Goal: Transaction & Acquisition: Book appointment/travel/reservation

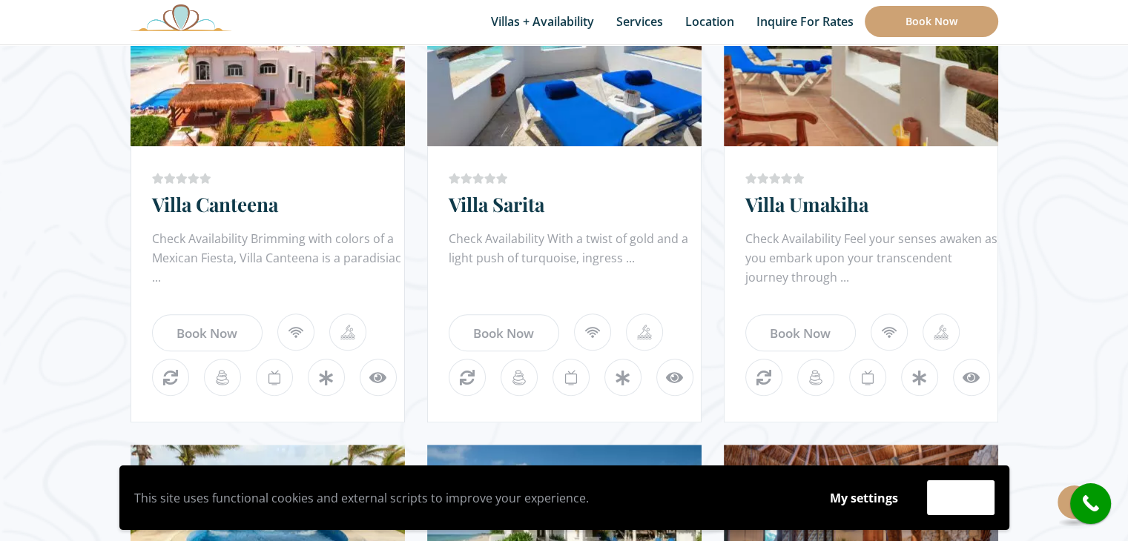
scroll to position [991, 0]
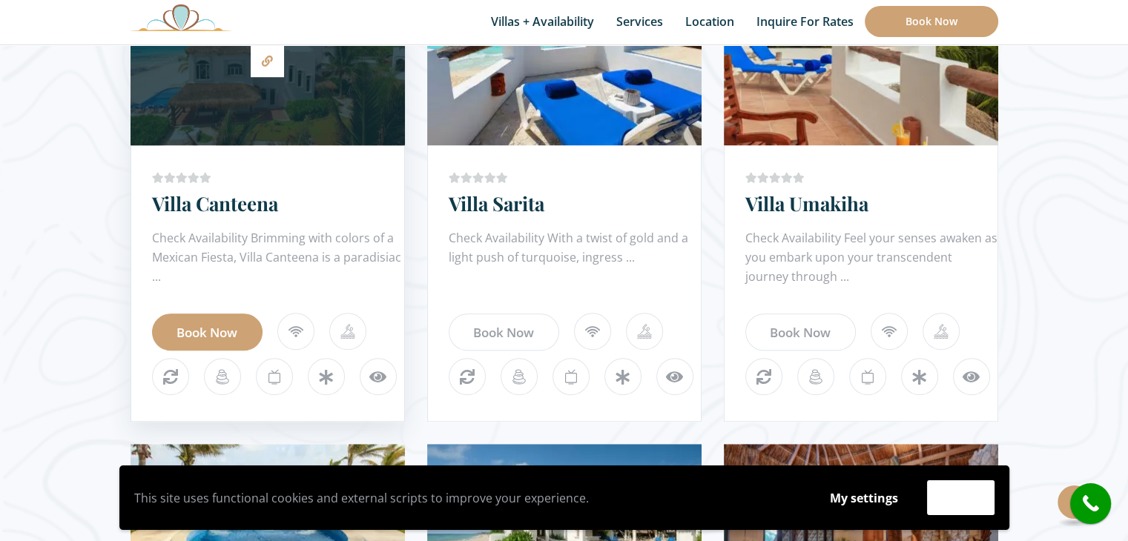
click at [197, 336] on link "Book Now" at bounding box center [207, 332] width 111 height 37
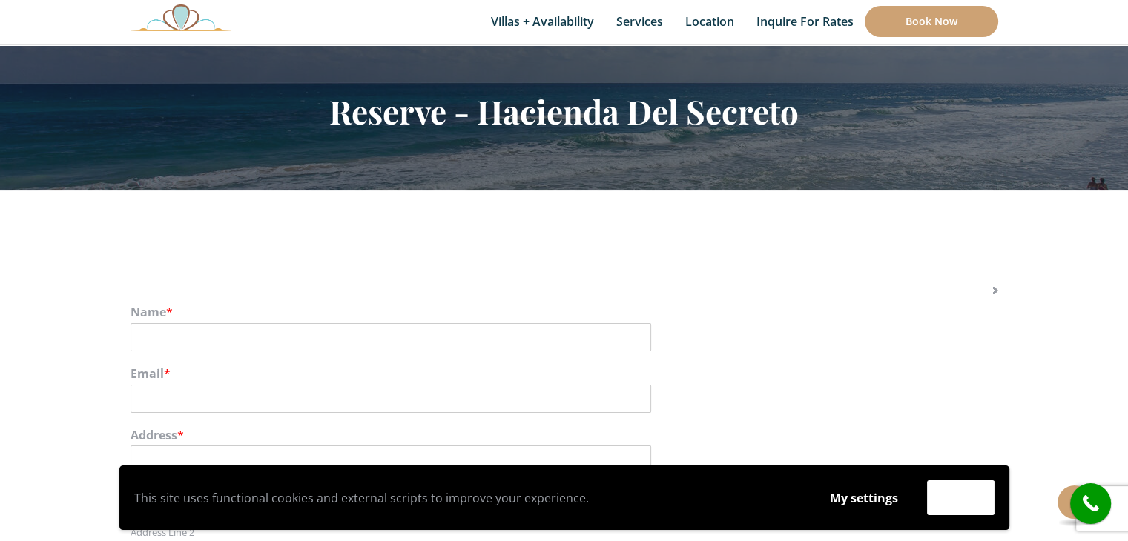
scroll to position [62, 0]
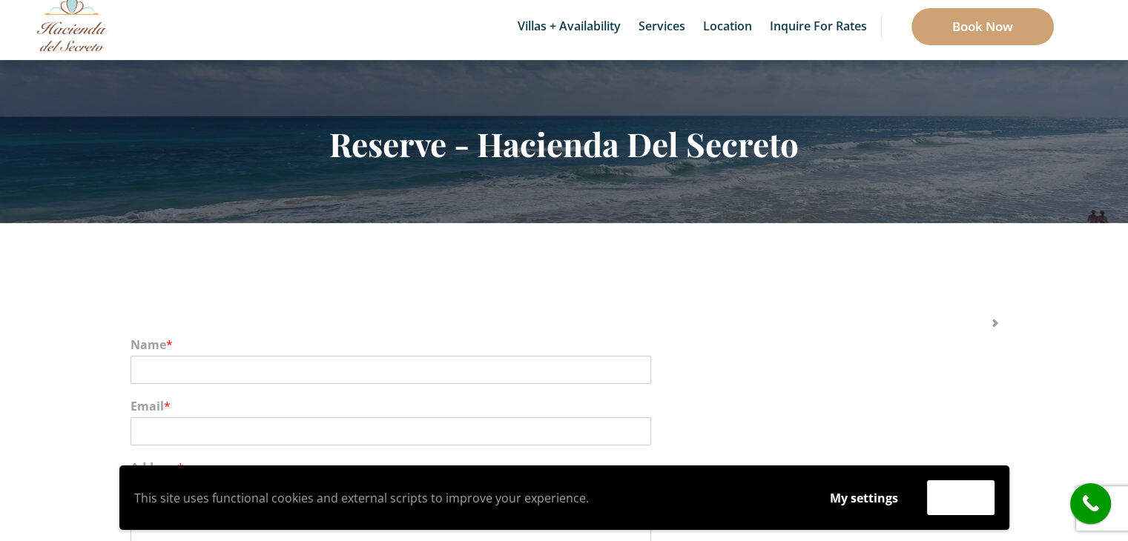
click at [809, 25] on link "Inquire for Rates" at bounding box center [804, 22] width 119 height 44
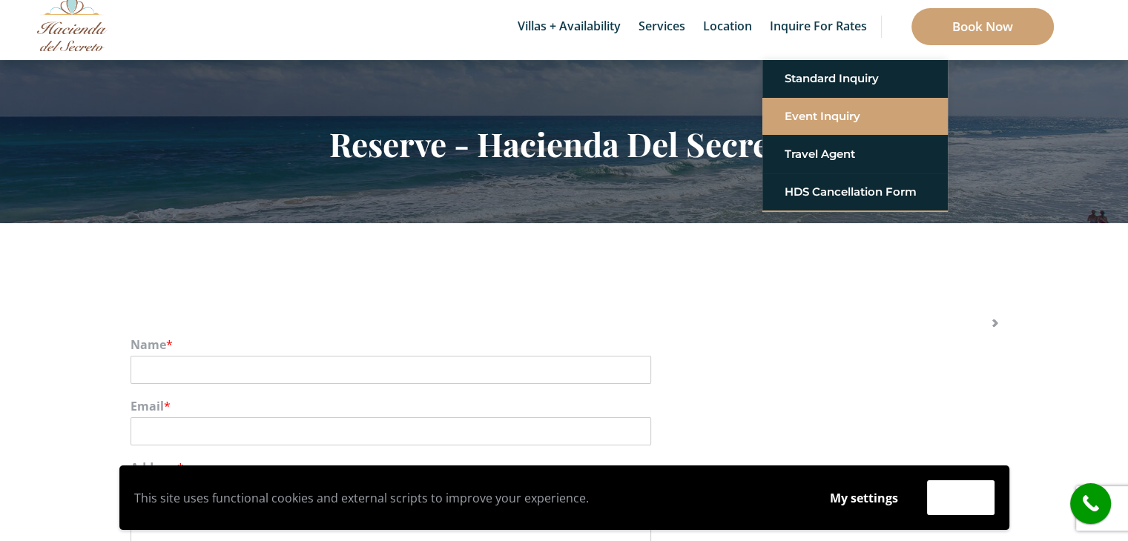
click at [806, 110] on link "Event Inquiry" at bounding box center [855, 116] width 141 height 27
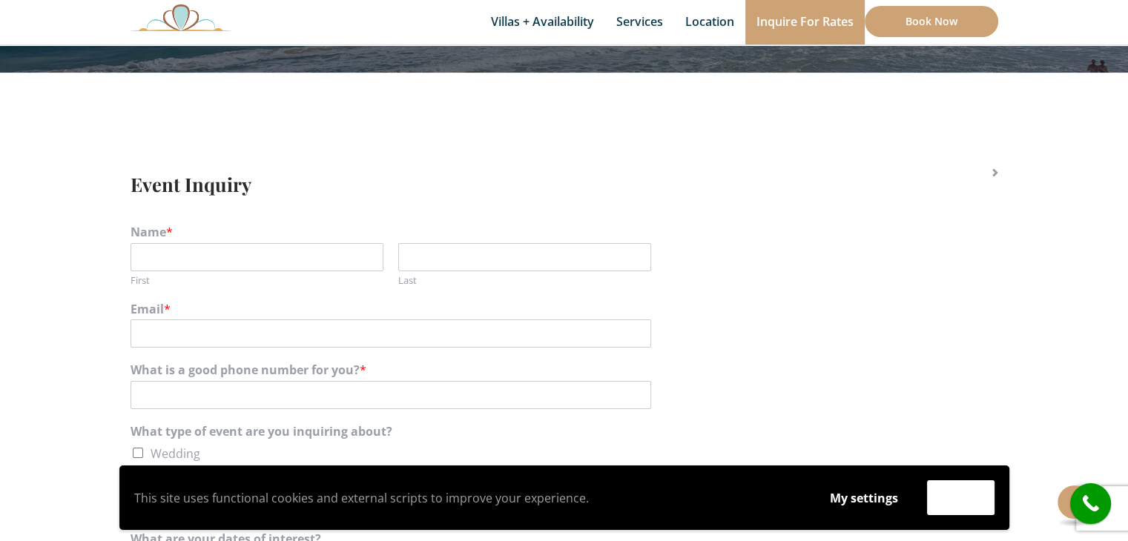
scroll to position [214, 0]
click at [220, 254] on input "First" at bounding box center [257, 257] width 253 height 28
click at [448, 248] on input "Last" at bounding box center [524, 257] width 253 height 28
click at [197, 268] on input "Aneeksha" at bounding box center [257, 257] width 253 height 28
type input "A"
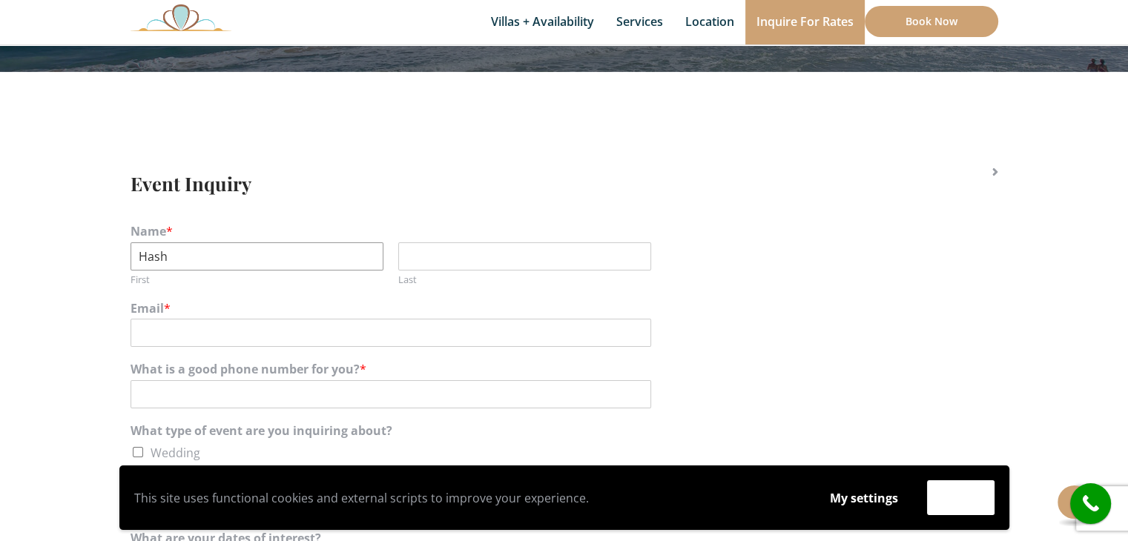
type input "Hash"
click at [495, 253] on input "Last" at bounding box center [524, 257] width 253 height 28
type input "Cahanoo"
click at [290, 330] on input "Email *" at bounding box center [391, 333] width 521 height 28
type input "hash.cahanoo@gmail.com"
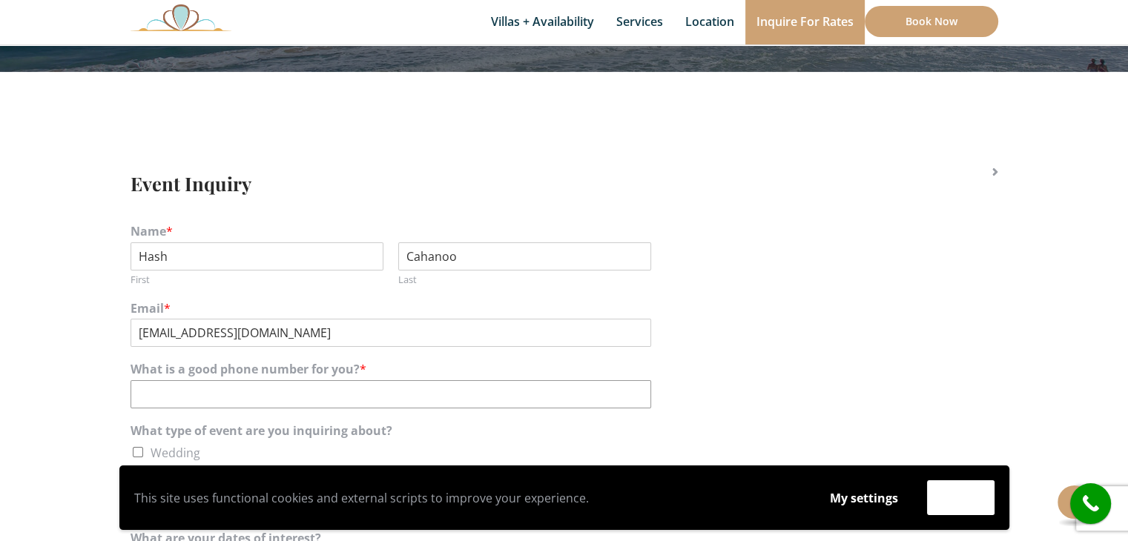
type input "7786809440"
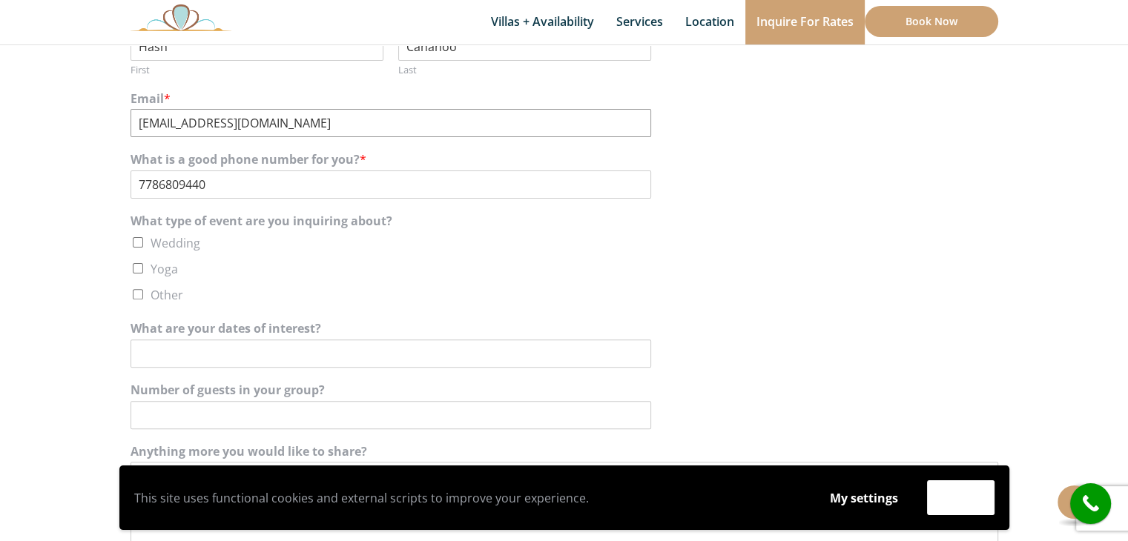
scroll to position [439, 0]
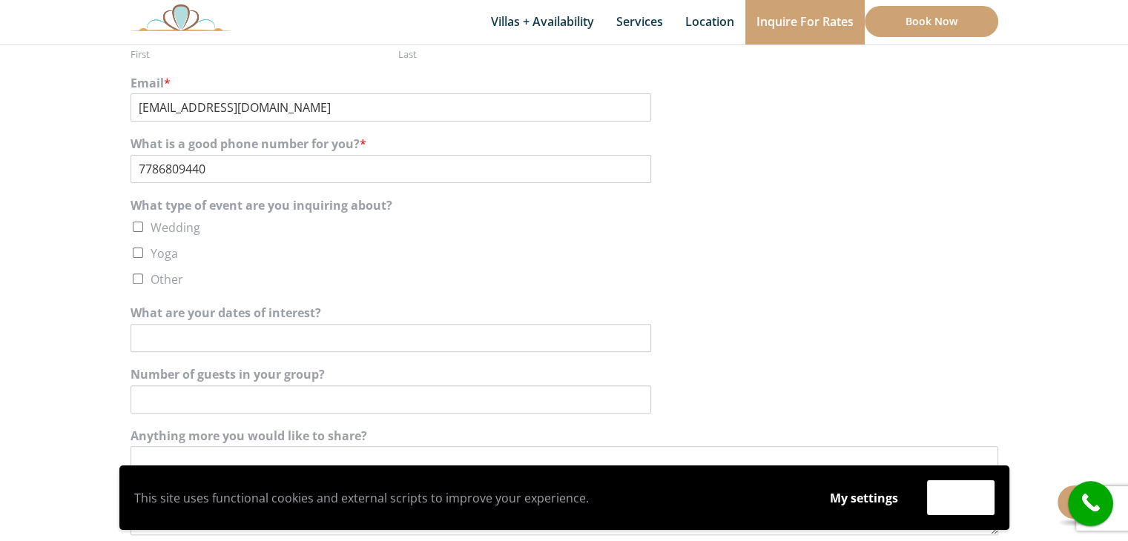
click at [1096, 501] on icon "call" at bounding box center [1090, 504] width 37 height 37
click at [820, 202] on label "What type of event are you inquiring about?" at bounding box center [565, 206] width 868 height 16
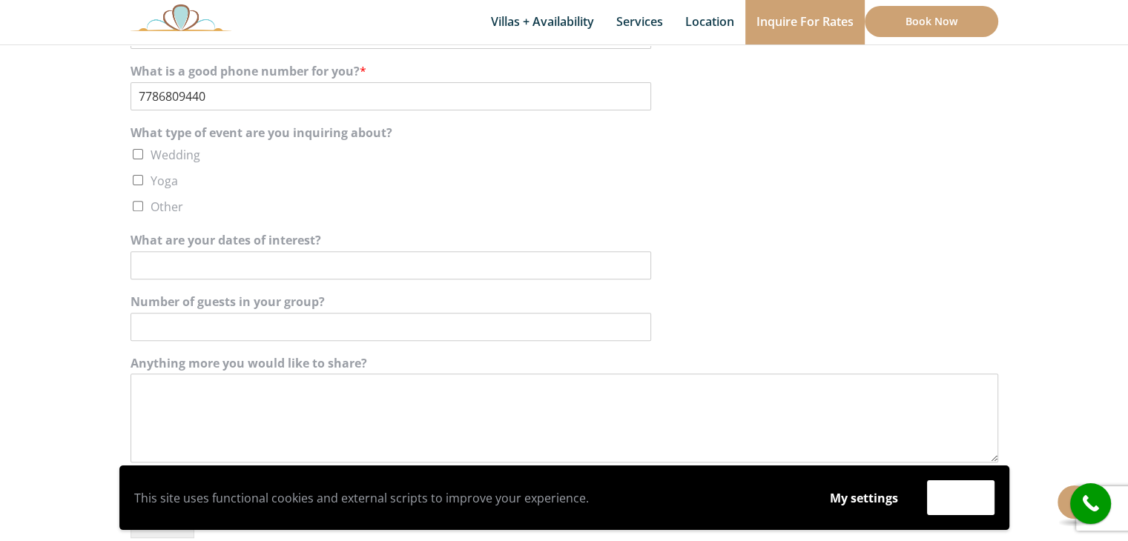
scroll to position [513, 0]
click at [166, 163] on li "Wedding" at bounding box center [565, 153] width 868 height 22
click at [153, 158] on label "Wedding" at bounding box center [176, 153] width 50 height 16
click at [143, 158] on input "Wedding" at bounding box center [138, 153] width 10 height 10
click at [153, 158] on label "Wedding" at bounding box center [176, 153] width 50 height 16
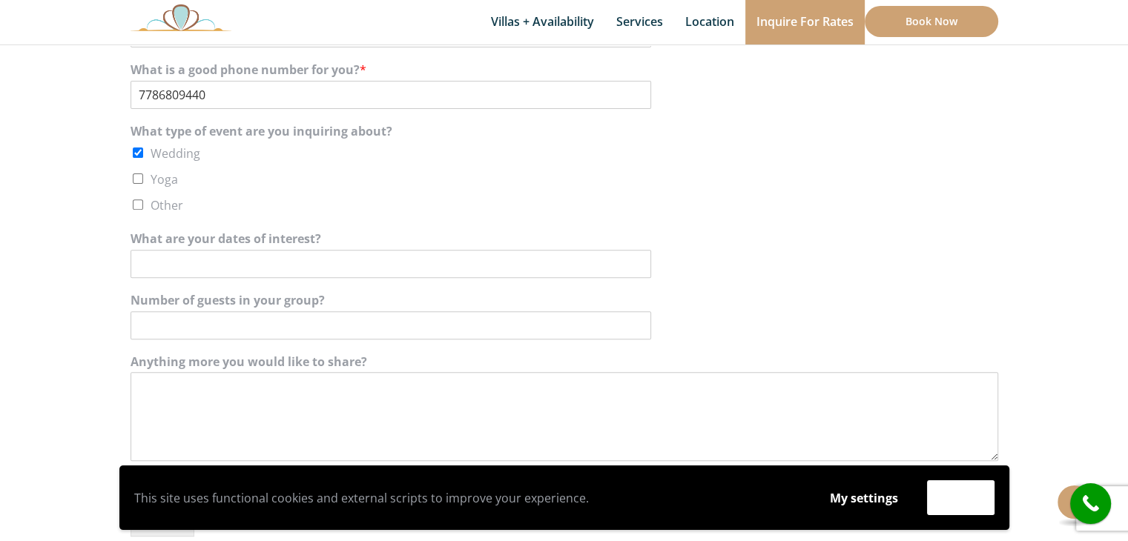
click at [143, 158] on input "Wedding" at bounding box center [138, 153] width 10 height 10
checkbox input "false"
click at [243, 253] on input "What are your dates of interest?" at bounding box center [391, 264] width 521 height 28
click at [911, 21] on link "Book Now" at bounding box center [931, 21] width 133 height 31
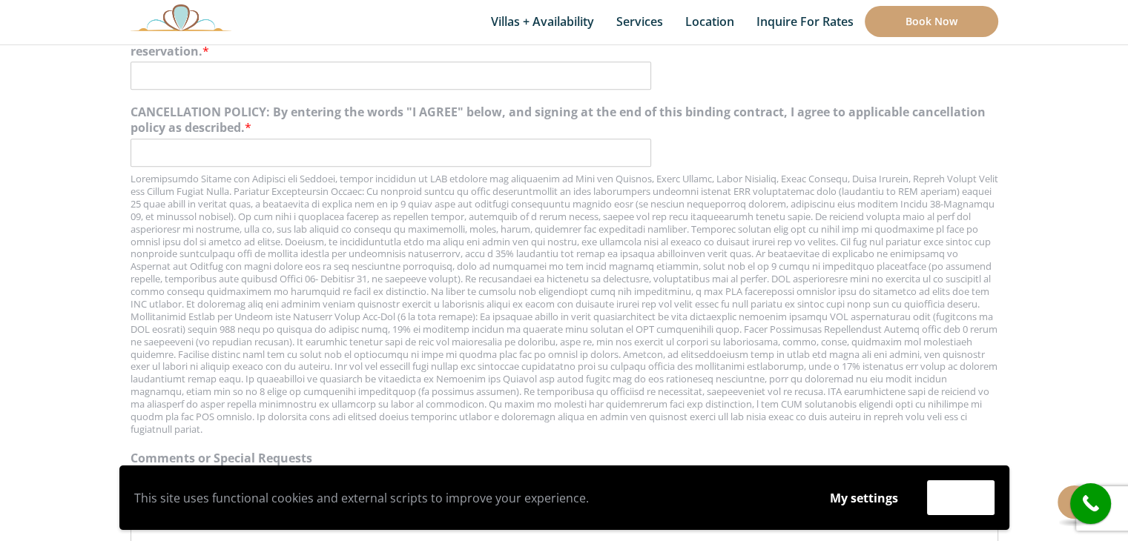
scroll to position [1907, 0]
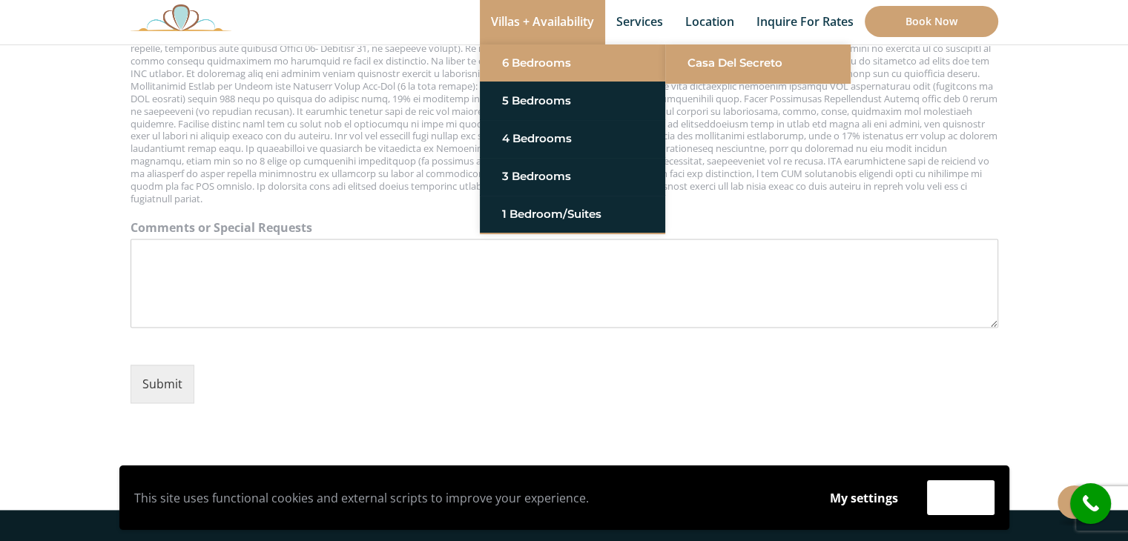
click at [694, 53] on link "Casa del Secreto" at bounding box center [758, 63] width 141 height 27
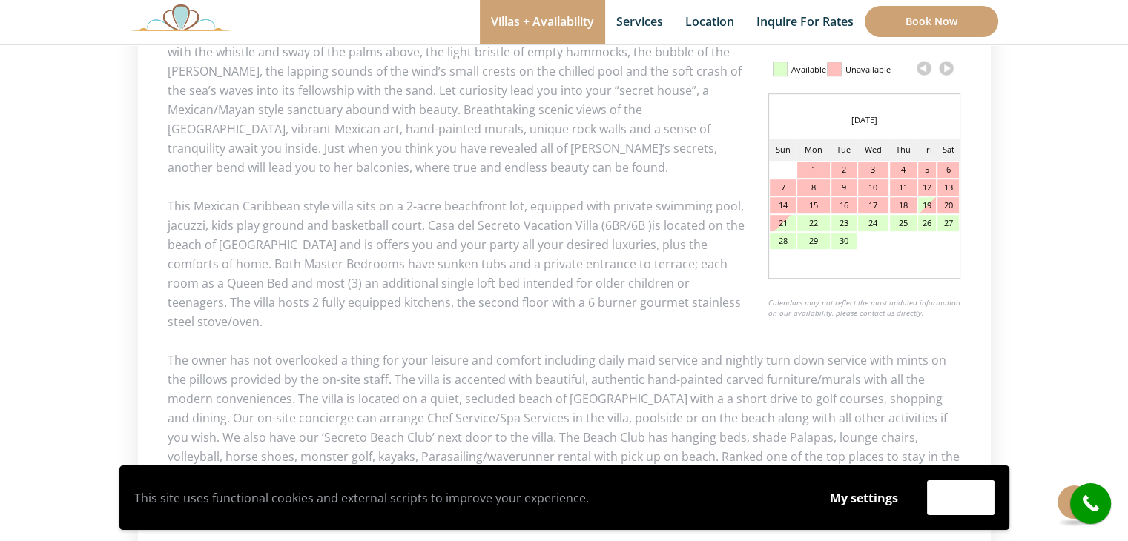
scroll to position [768, 0]
click at [943, 71] on link at bounding box center [946, 68] width 22 height 22
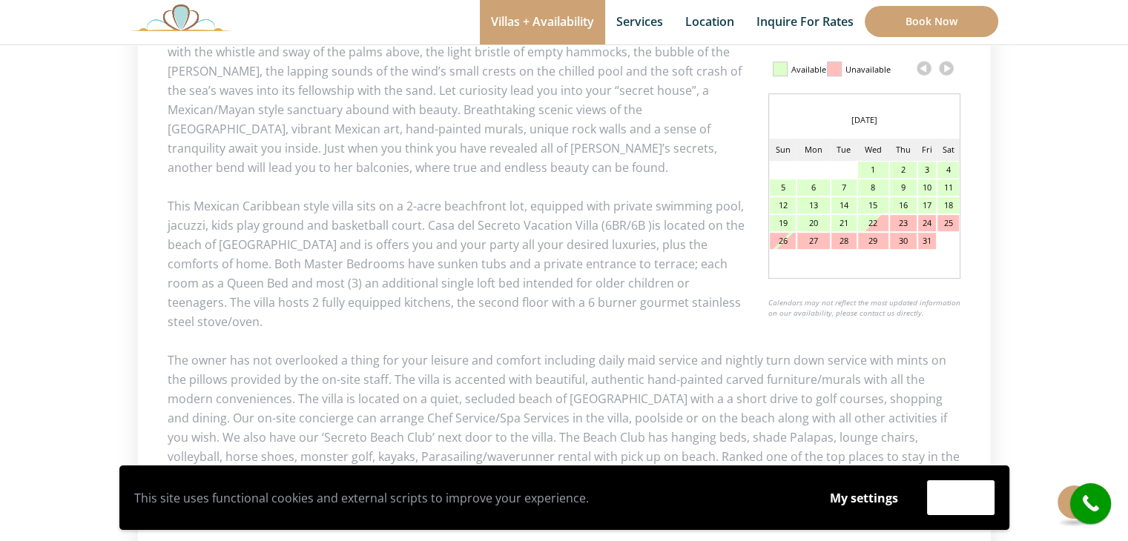
click at [943, 71] on link at bounding box center [946, 68] width 22 height 22
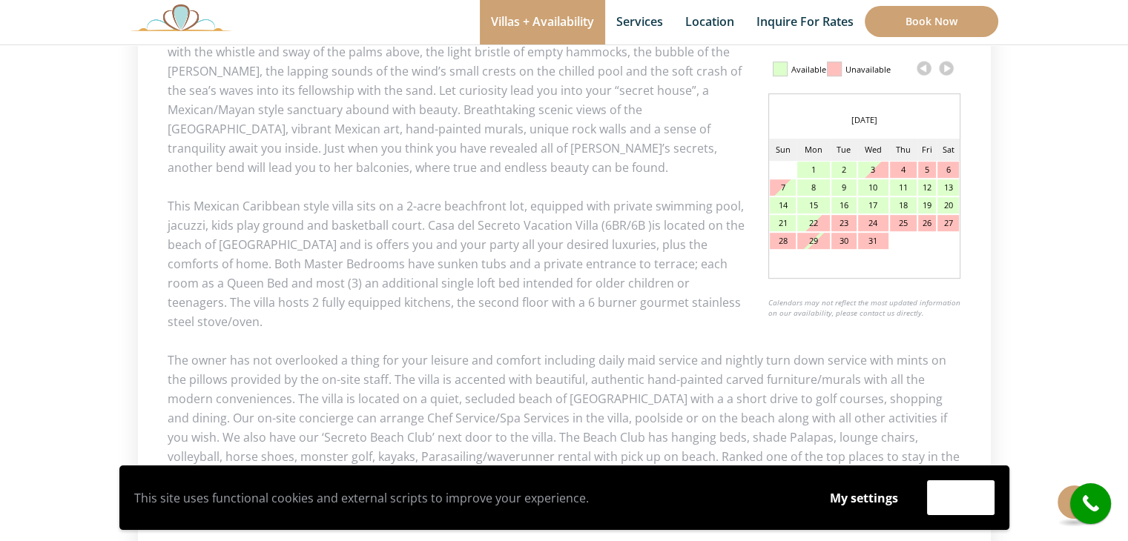
click at [943, 71] on link at bounding box center [946, 68] width 22 height 22
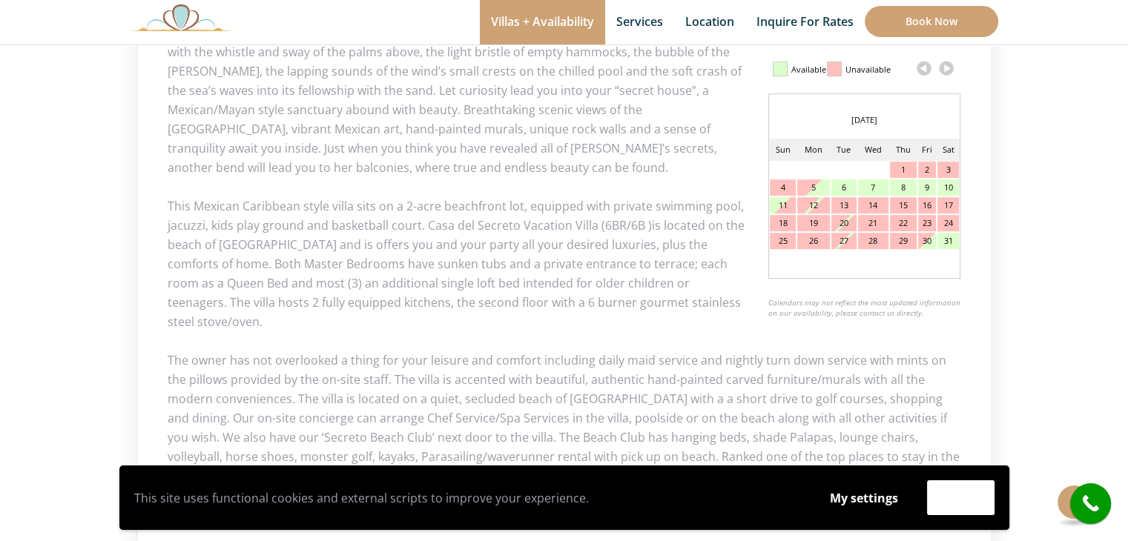
click at [943, 71] on link at bounding box center [946, 68] width 22 height 22
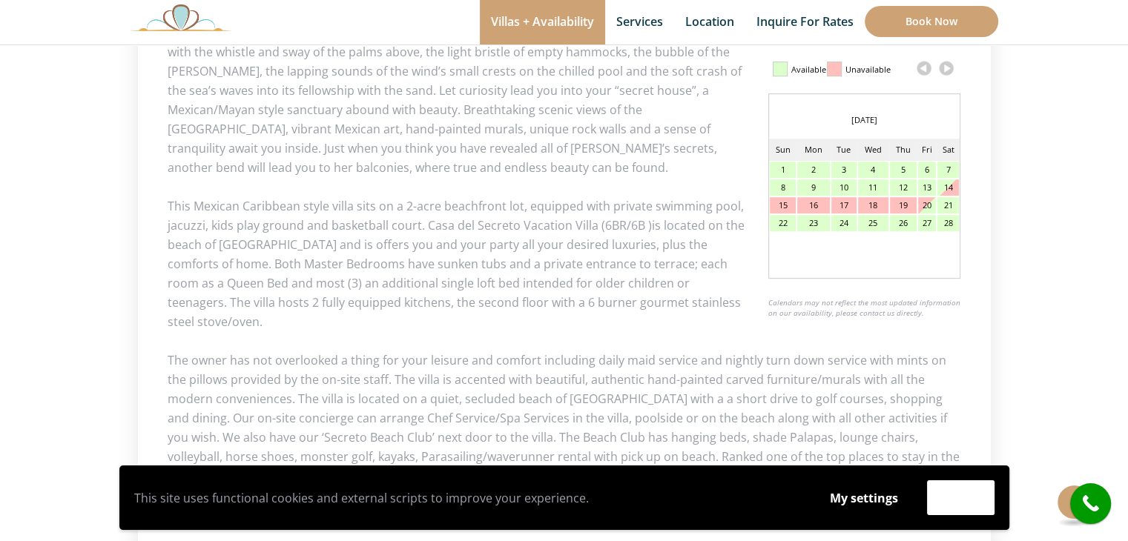
click at [943, 71] on link at bounding box center [946, 68] width 22 height 22
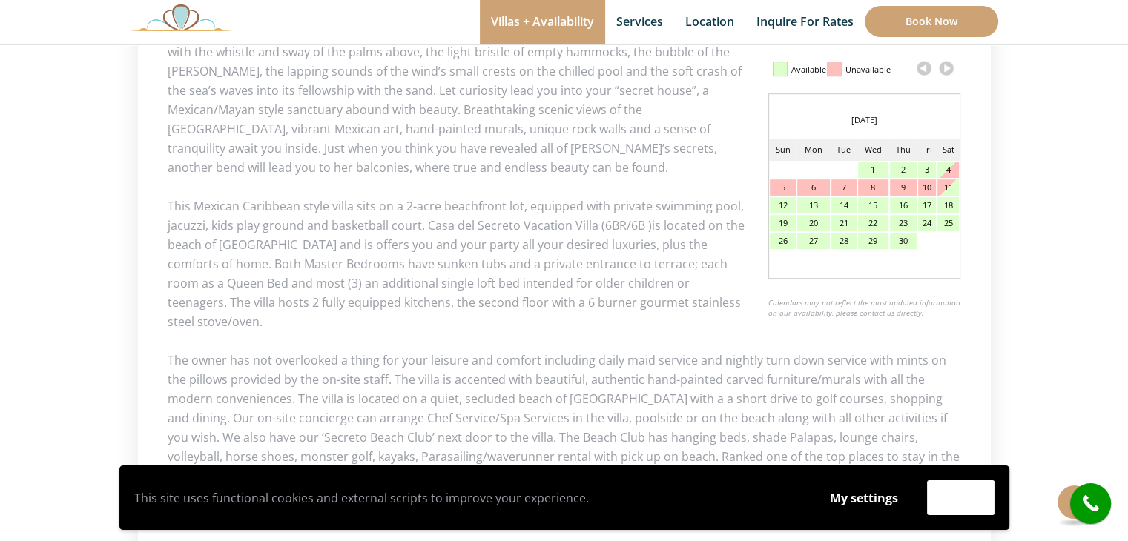
click at [943, 71] on link at bounding box center [946, 68] width 22 height 22
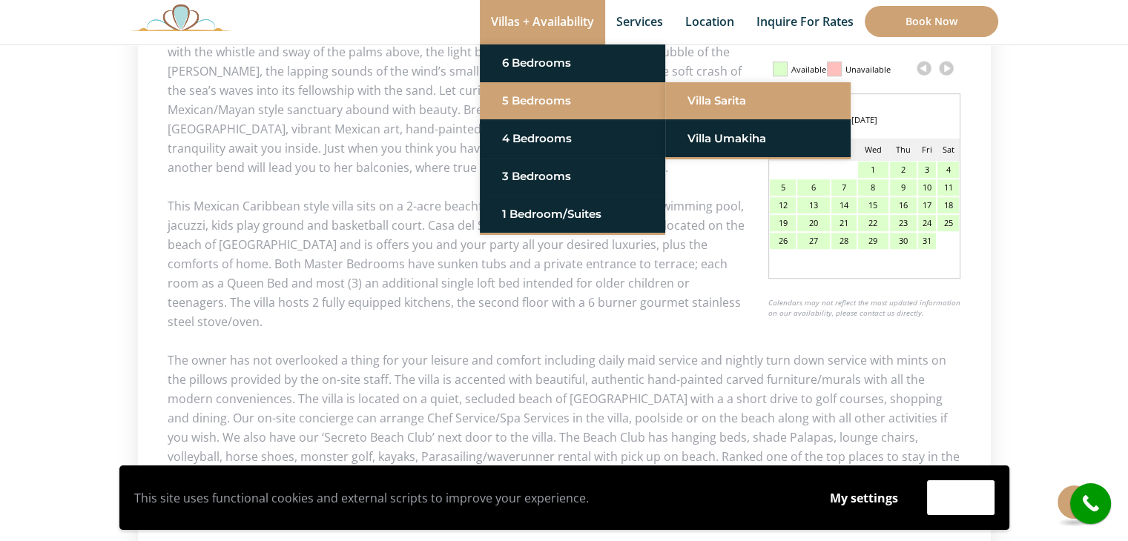
click at [707, 91] on link "Villa Sarita" at bounding box center [758, 101] width 141 height 27
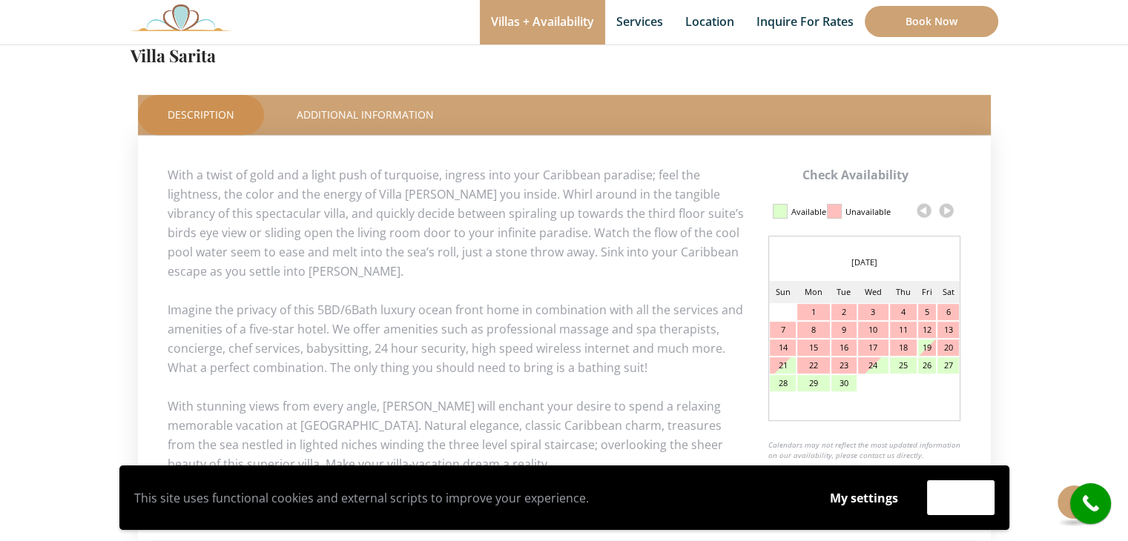
scroll to position [638, 0]
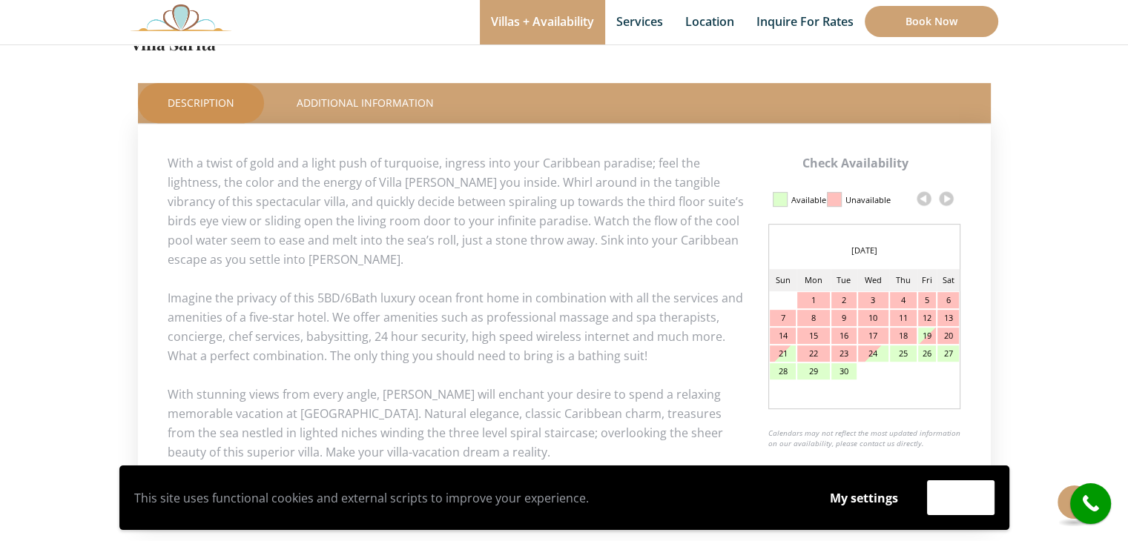
click at [944, 197] on link at bounding box center [946, 199] width 22 height 22
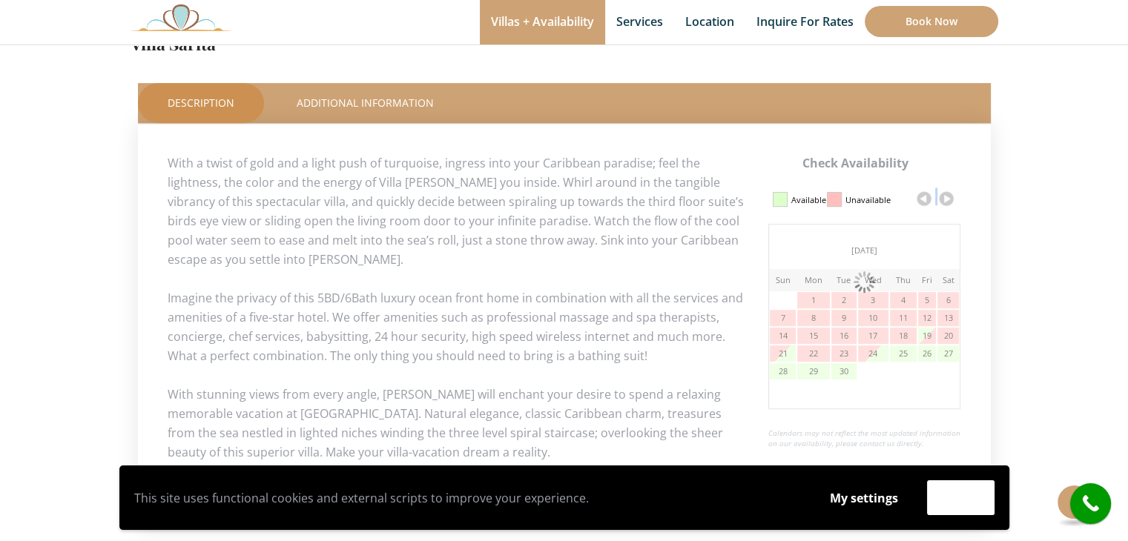
click at [944, 197] on link at bounding box center [946, 199] width 22 height 22
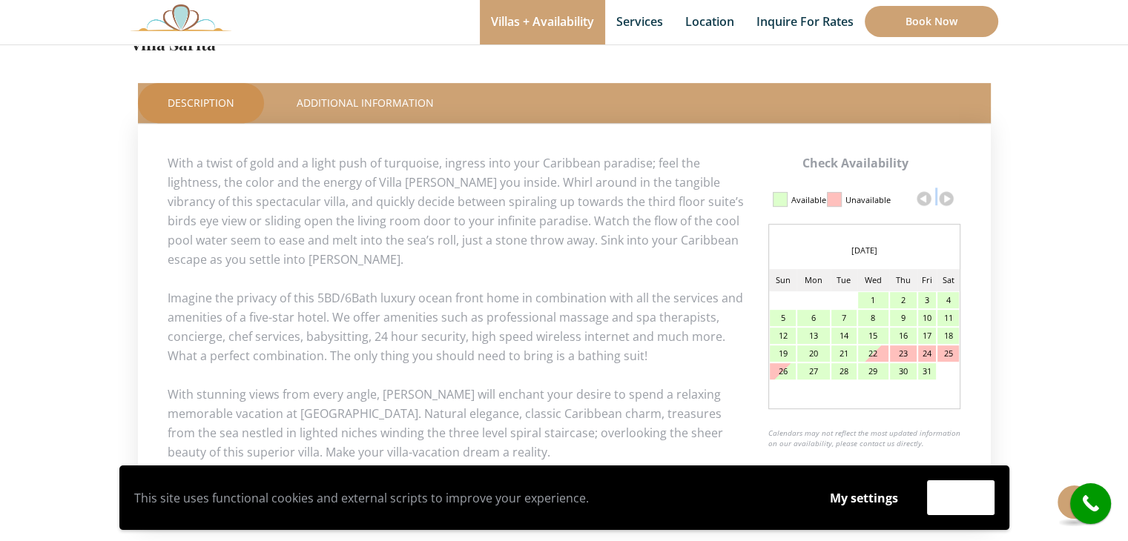
click at [944, 197] on link at bounding box center [946, 199] width 22 height 22
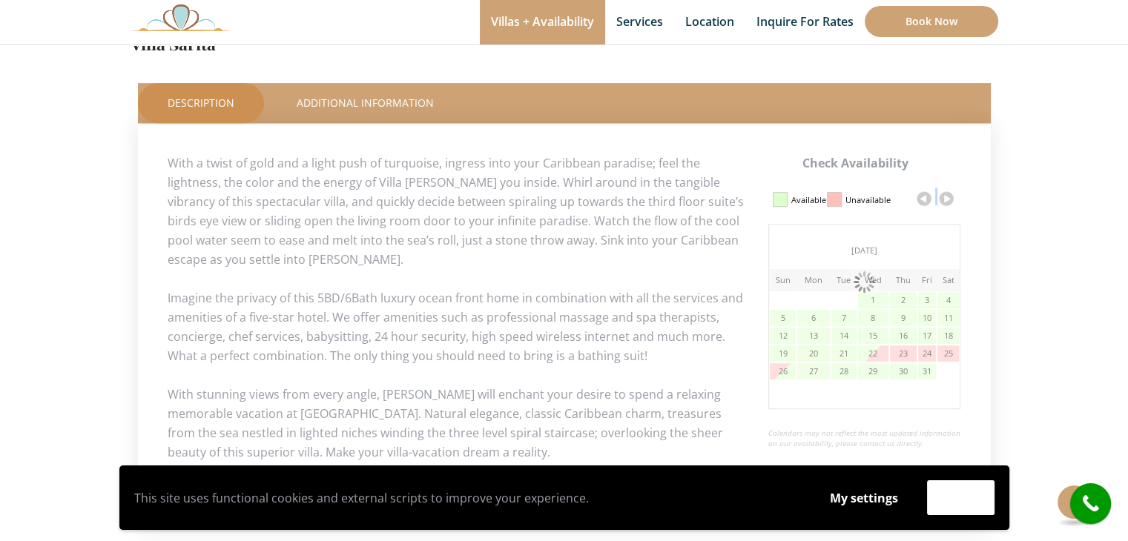
click at [944, 197] on link at bounding box center [946, 199] width 22 height 22
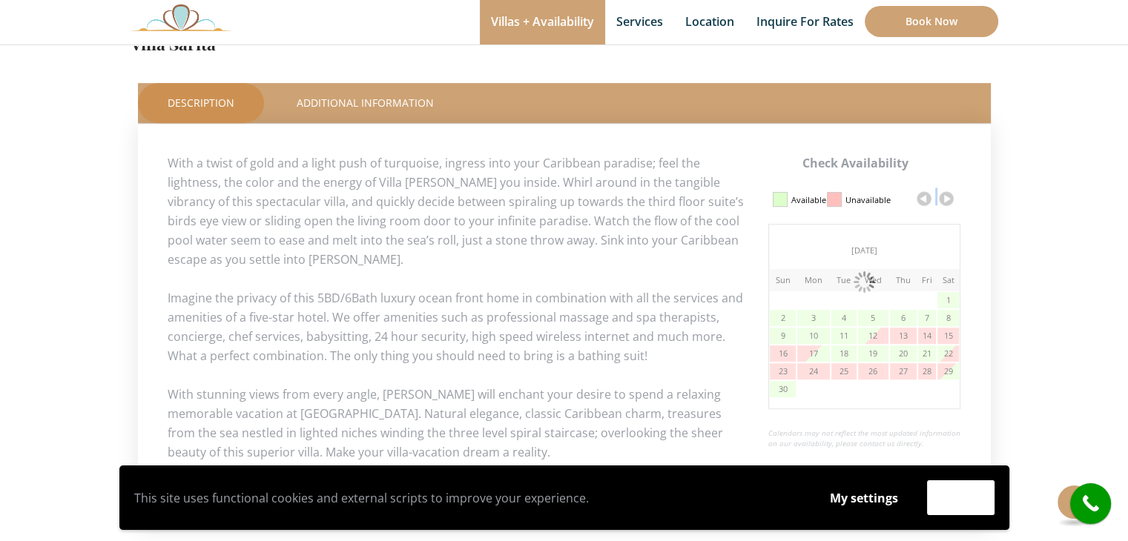
click at [944, 197] on link at bounding box center [946, 199] width 22 height 22
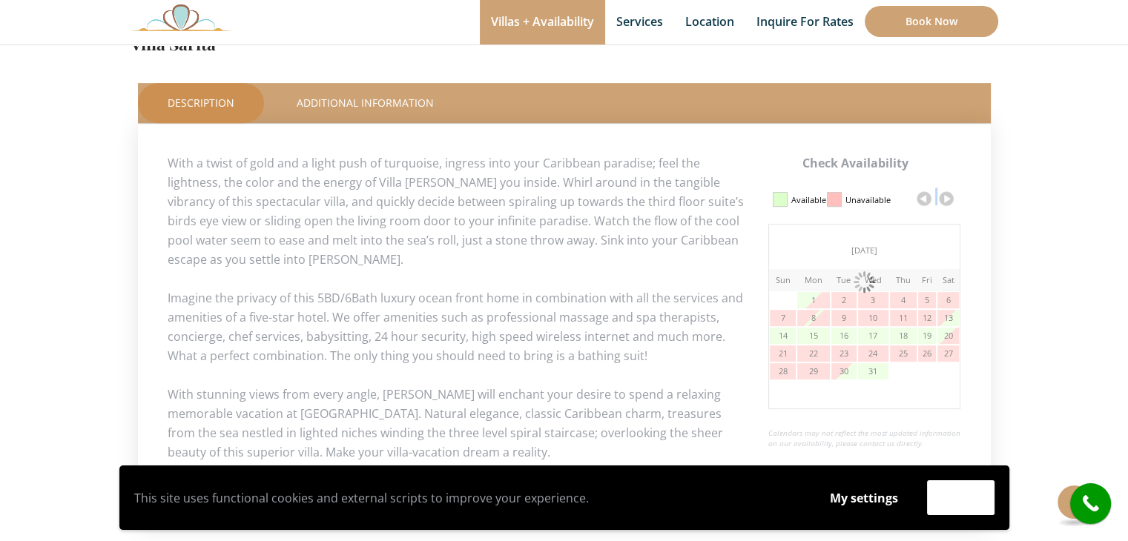
click at [944, 197] on link at bounding box center [946, 199] width 22 height 22
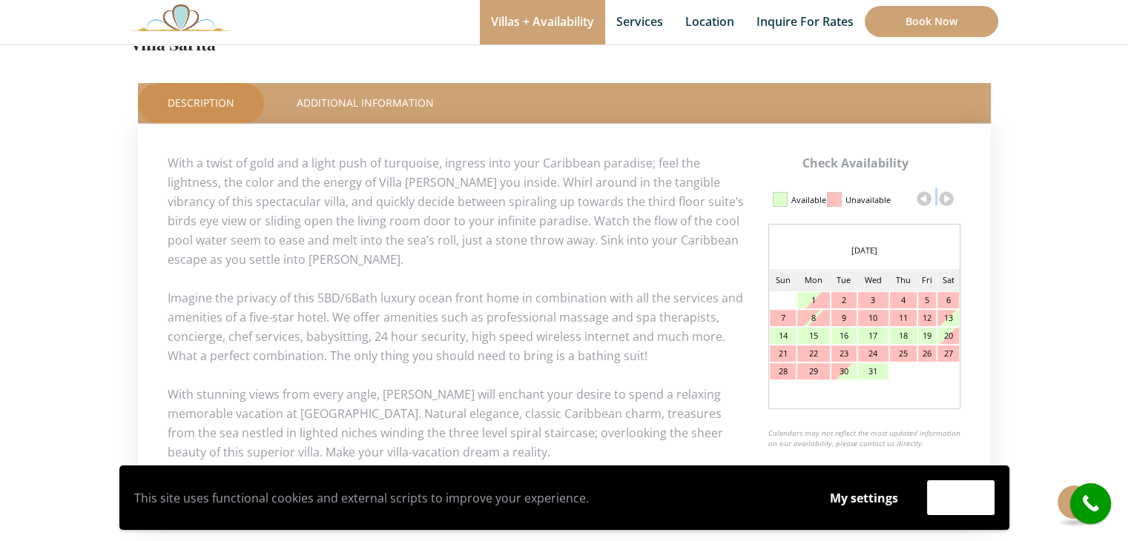
click at [944, 197] on link at bounding box center [946, 199] width 22 height 22
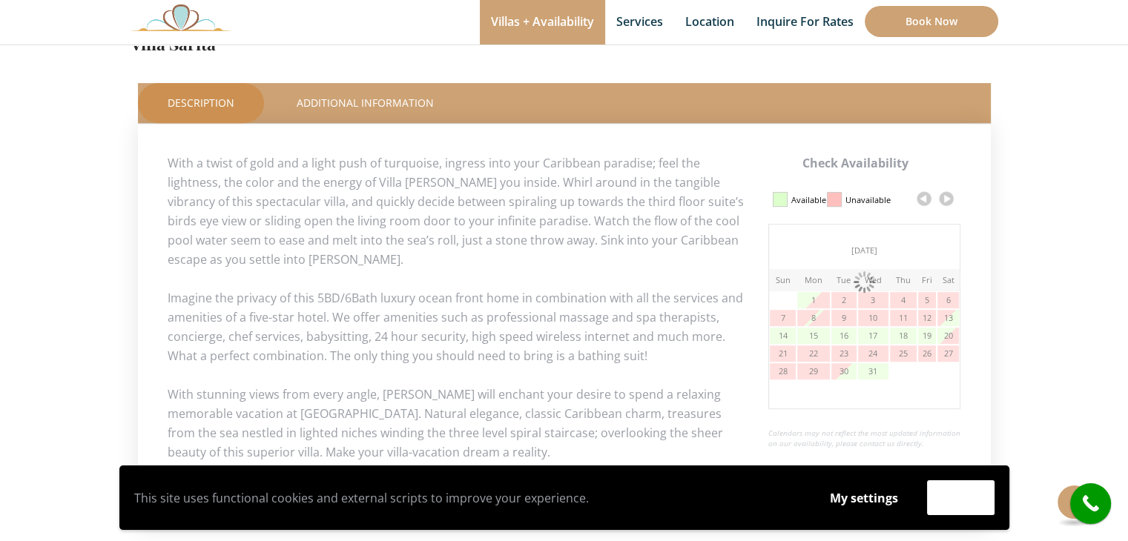
click at [944, 197] on link at bounding box center [946, 199] width 22 height 22
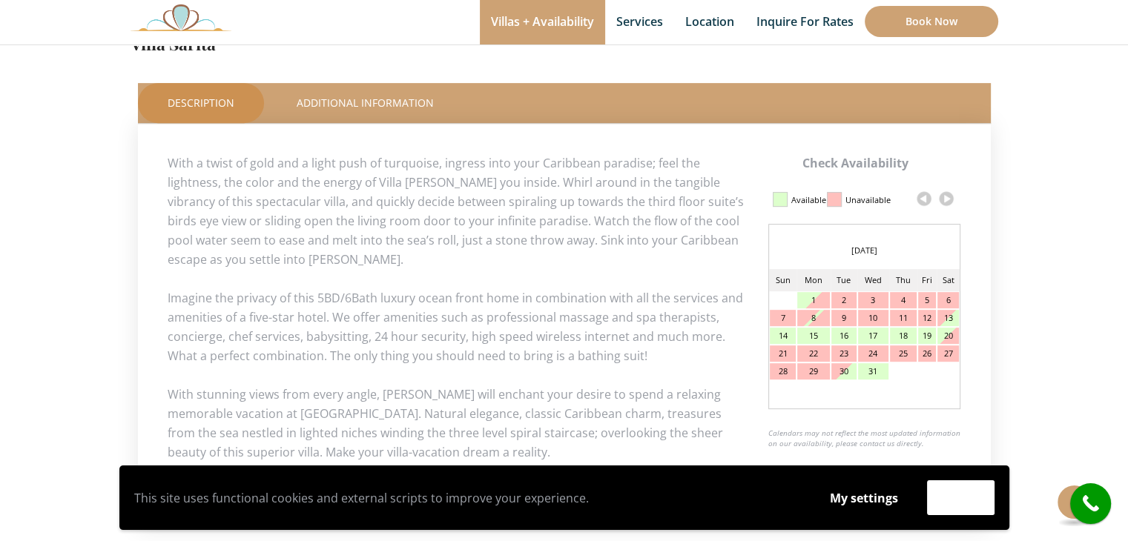
click at [944, 197] on link at bounding box center [946, 199] width 22 height 22
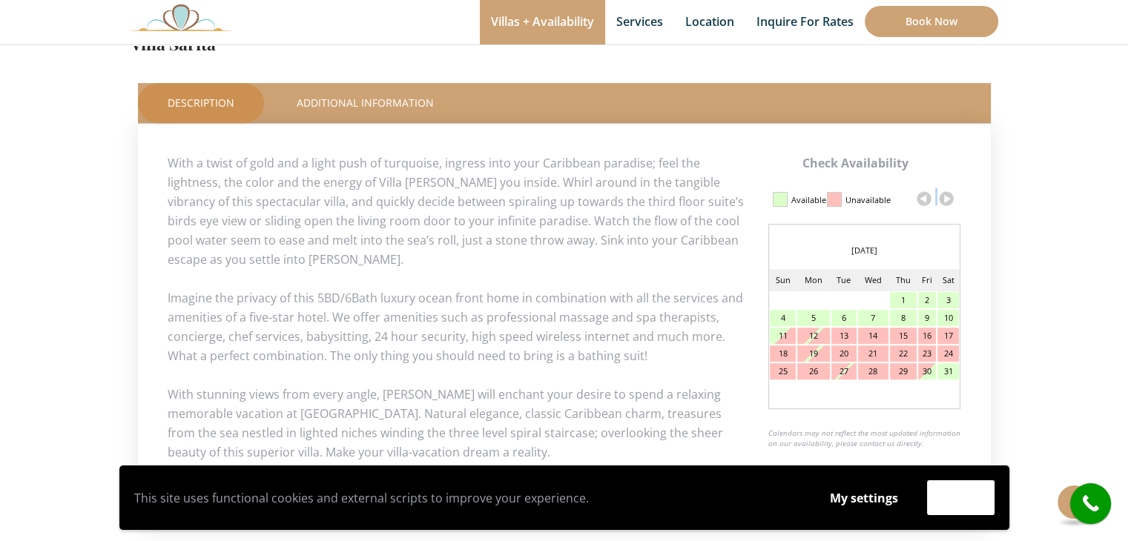
click at [944, 197] on link at bounding box center [946, 199] width 22 height 22
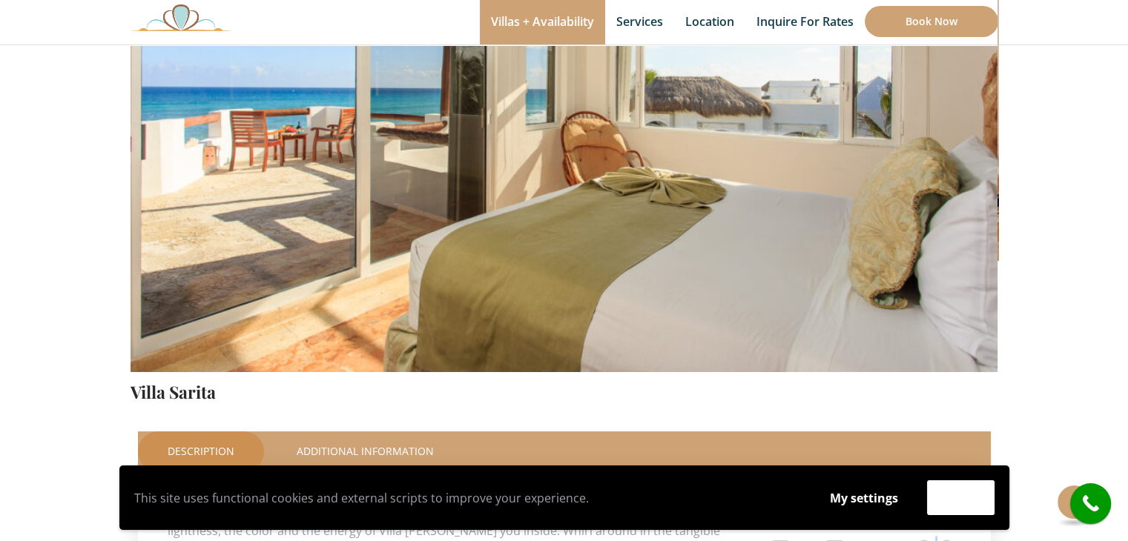
click at [944, 197] on img at bounding box center [564, 87] width 868 height 578
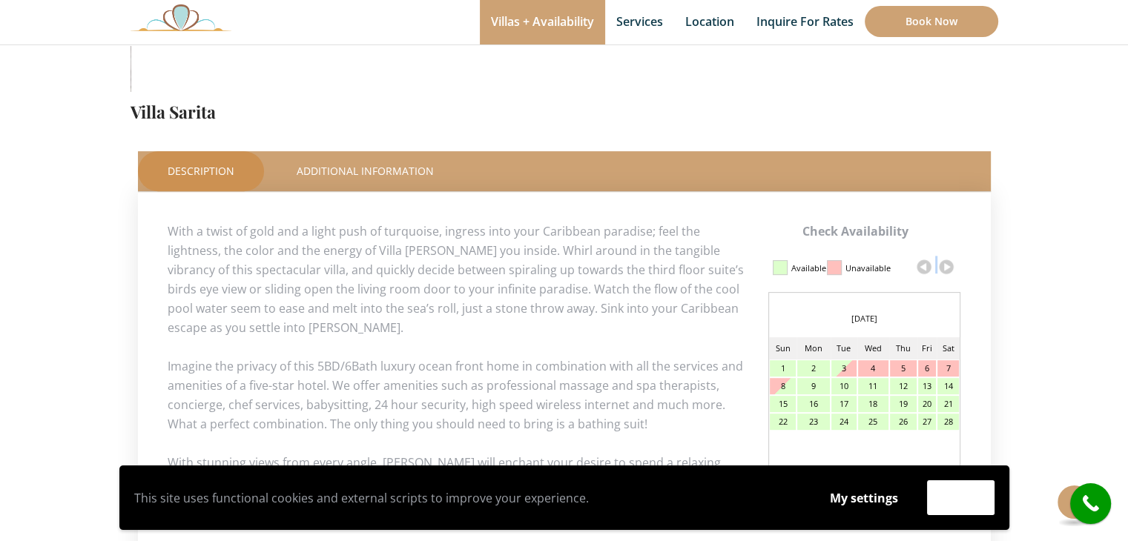
scroll to position [621, 0]
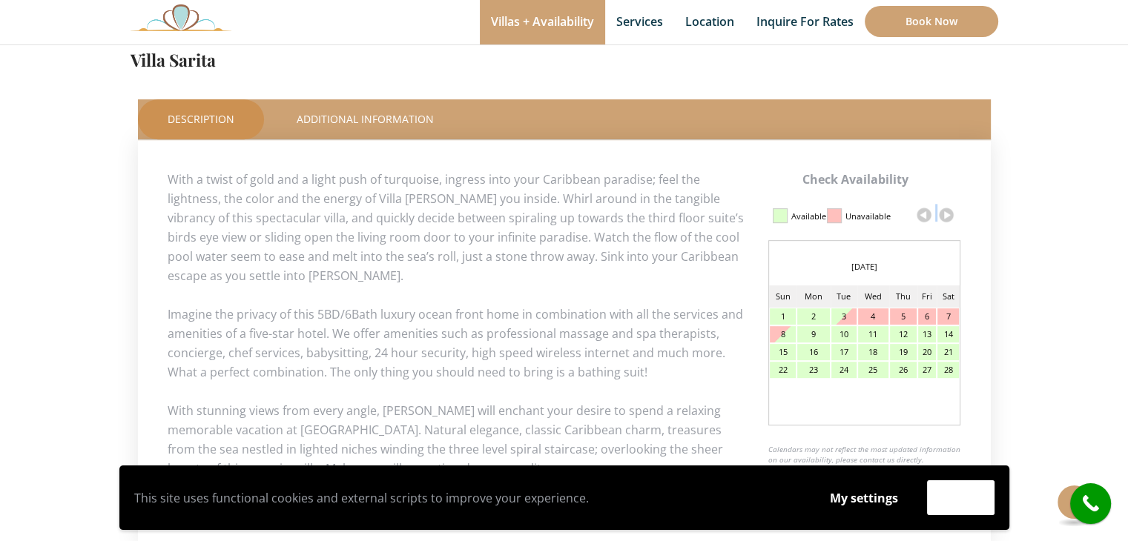
click at [947, 214] on link at bounding box center [946, 215] width 22 height 22
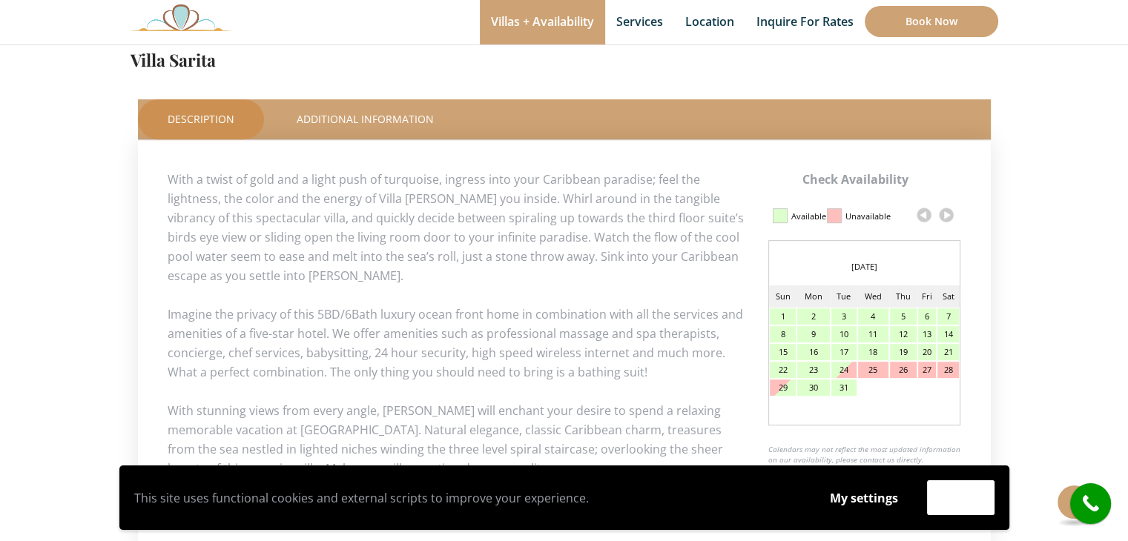
click at [947, 214] on link at bounding box center [946, 215] width 22 height 22
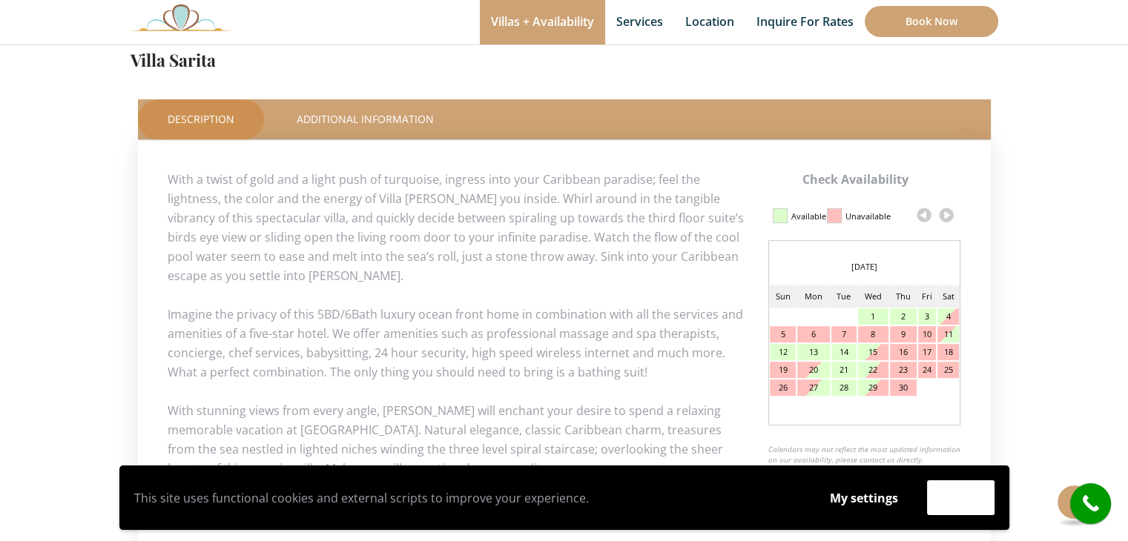
click at [947, 214] on link at bounding box center [946, 215] width 22 height 22
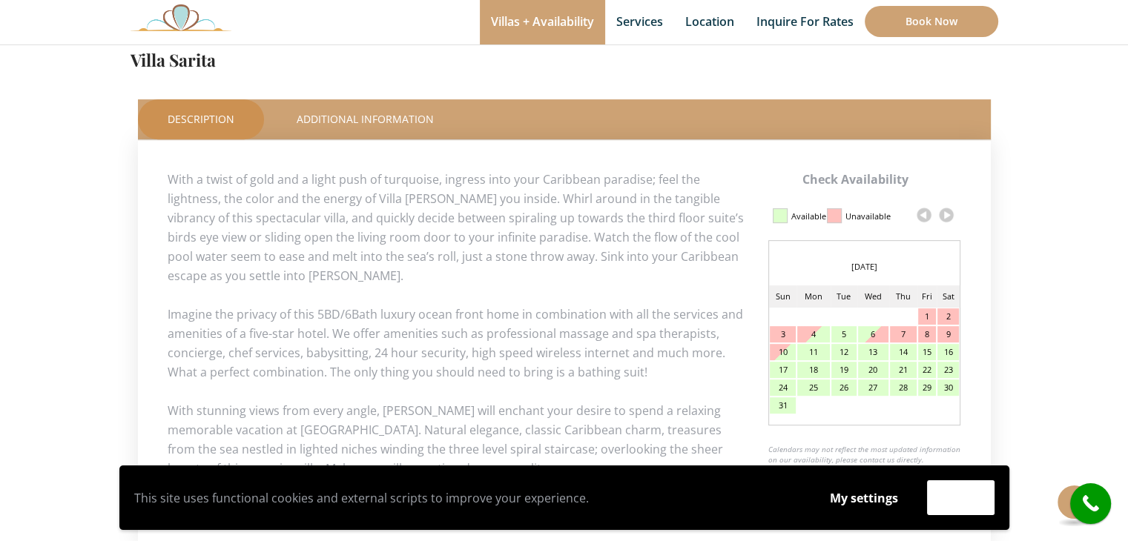
click at [947, 214] on link at bounding box center [946, 215] width 22 height 22
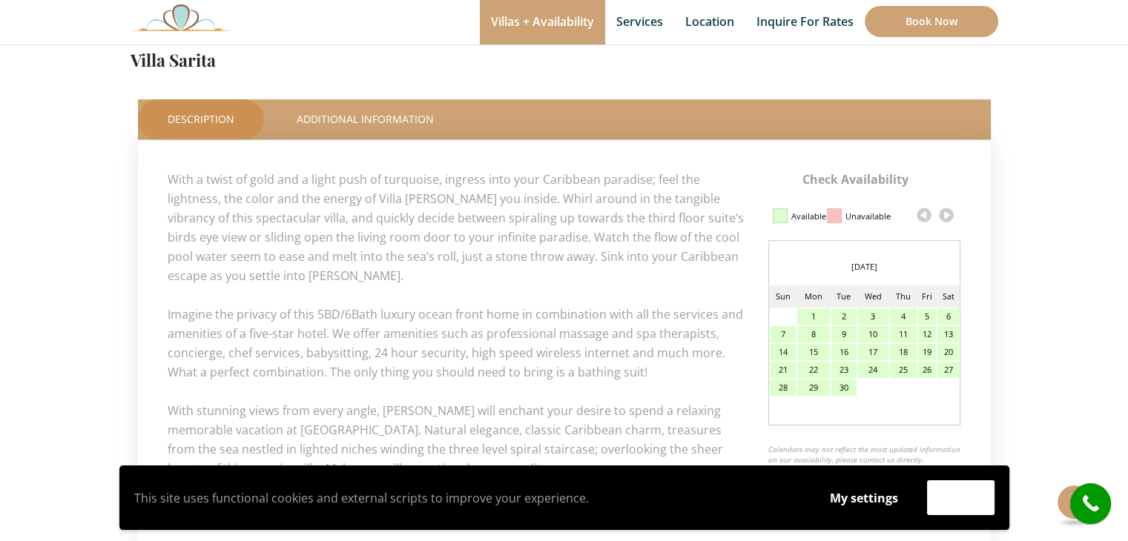
click at [947, 214] on link at bounding box center [946, 215] width 22 height 22
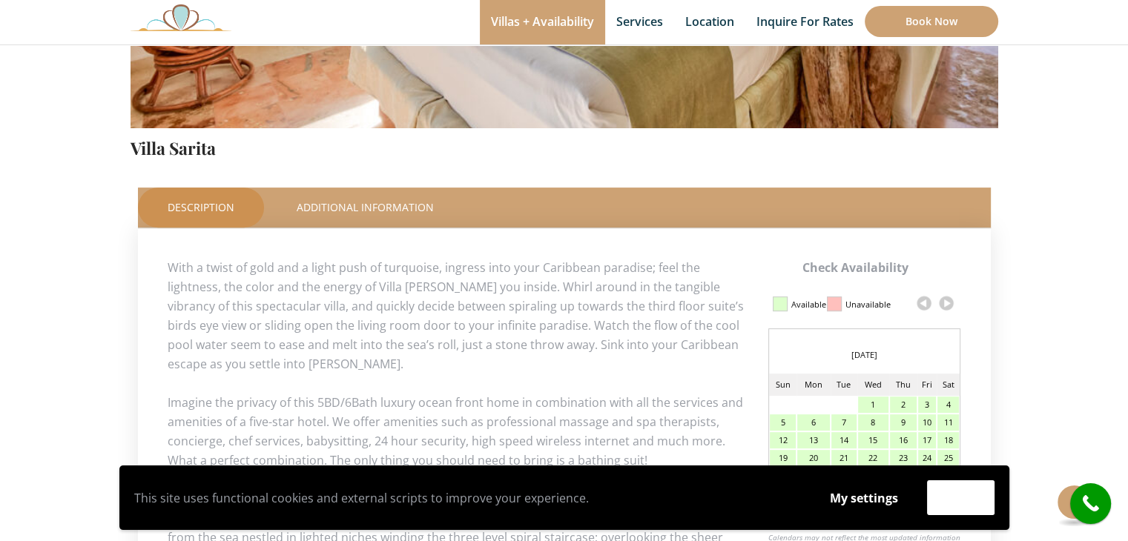
scroll to position [0, 0]
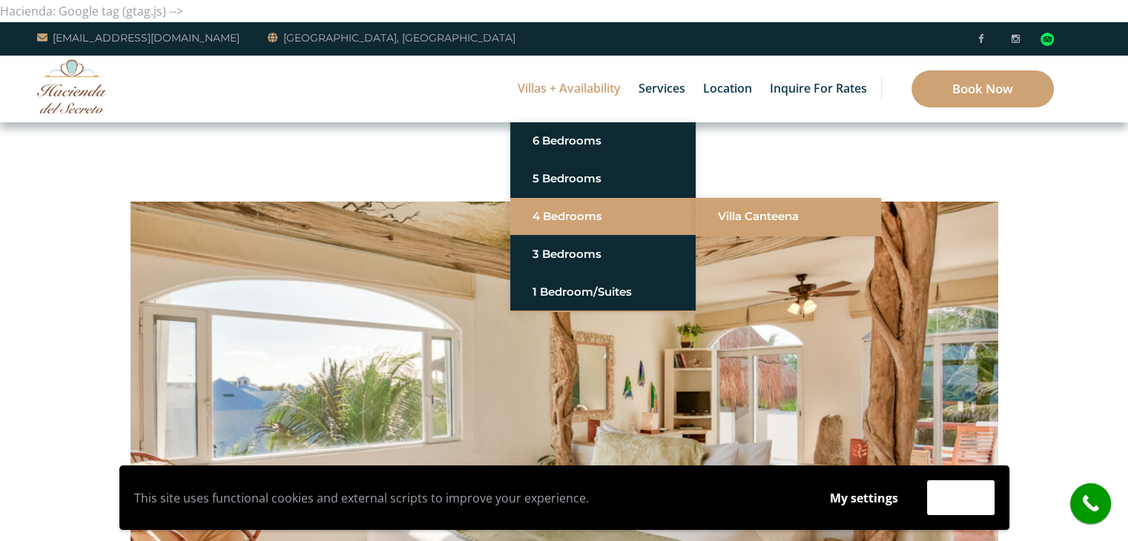
click at [747, 214] on link "Villa Canteena" at bounding box center [788, 216] width 141 height 27
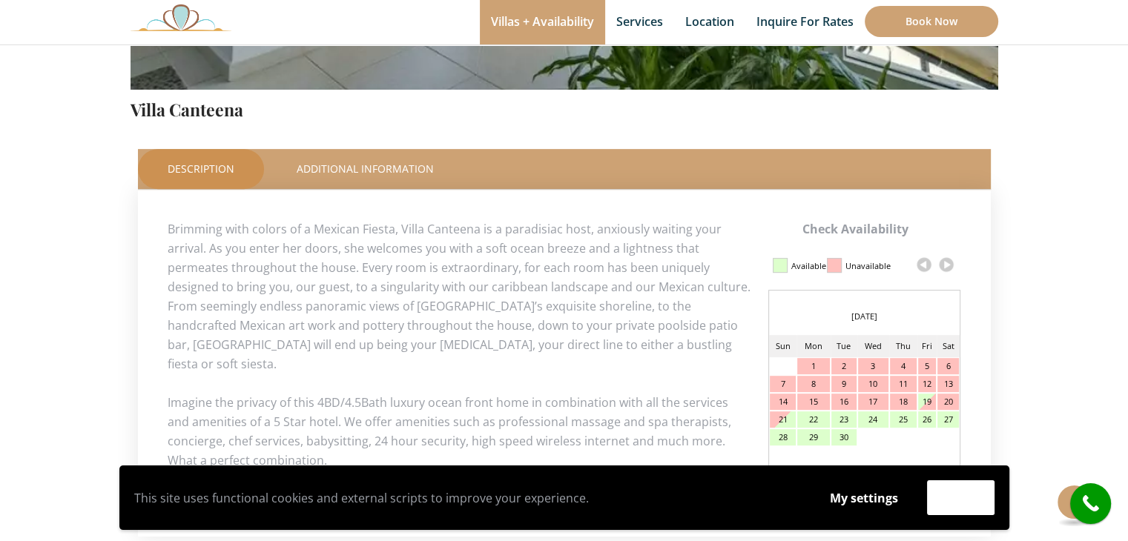
scroll to position [706, 0]
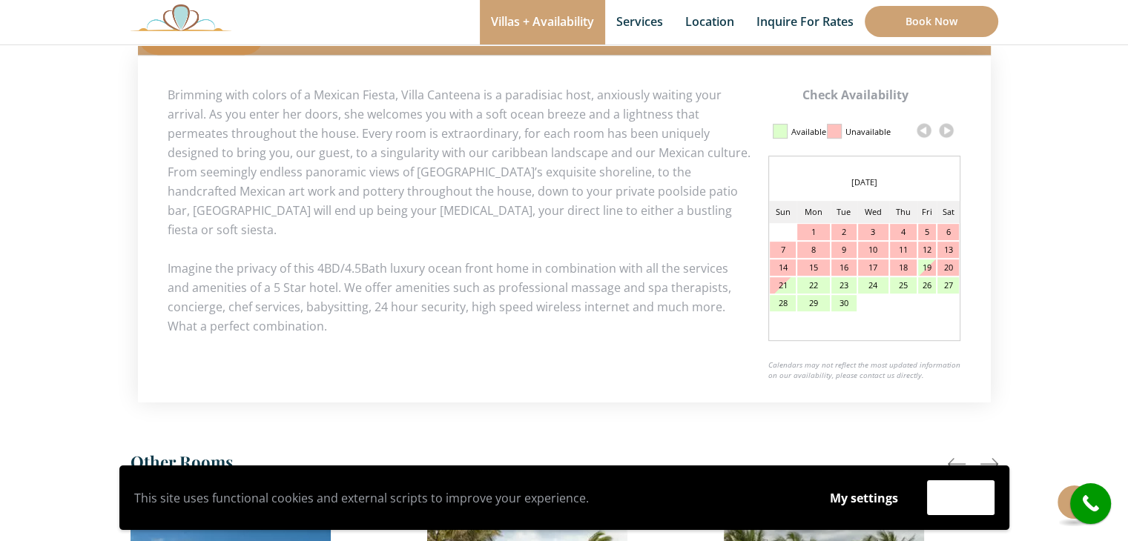
click at [946, 125] on link at bounding box center [946, 130] width 22 height 22
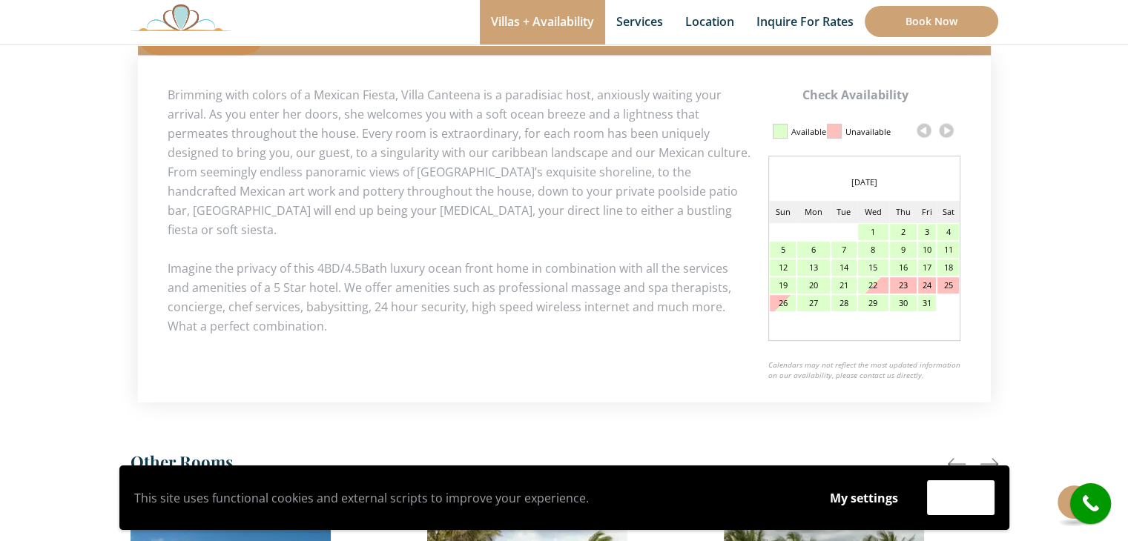
click at [946, 134] on link at bounding box center [946, 130] width 22 height 22
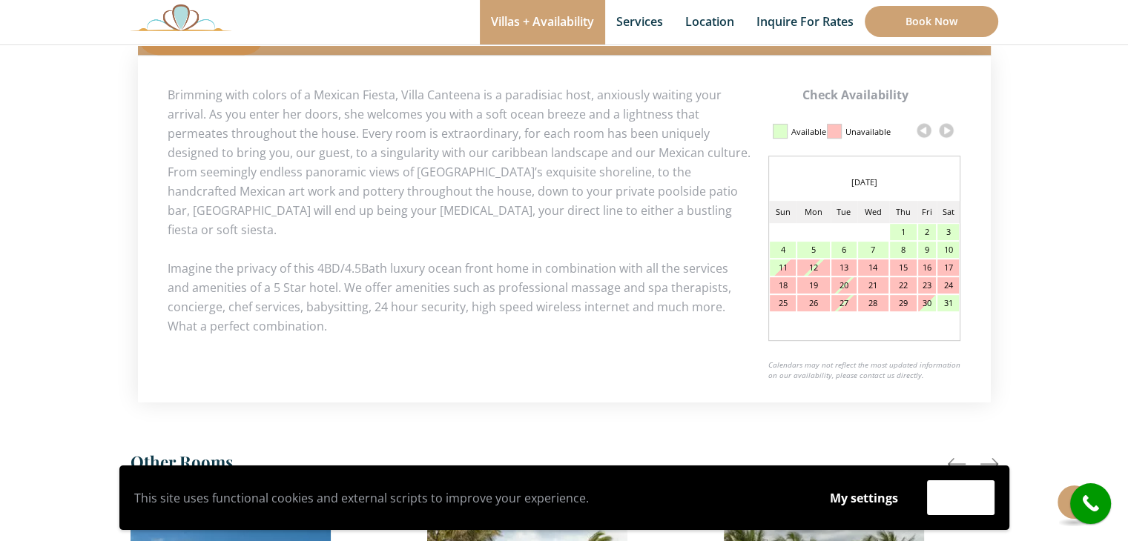
click at [946, 134] on link at bounding box center [946, 130] width 22 height 22
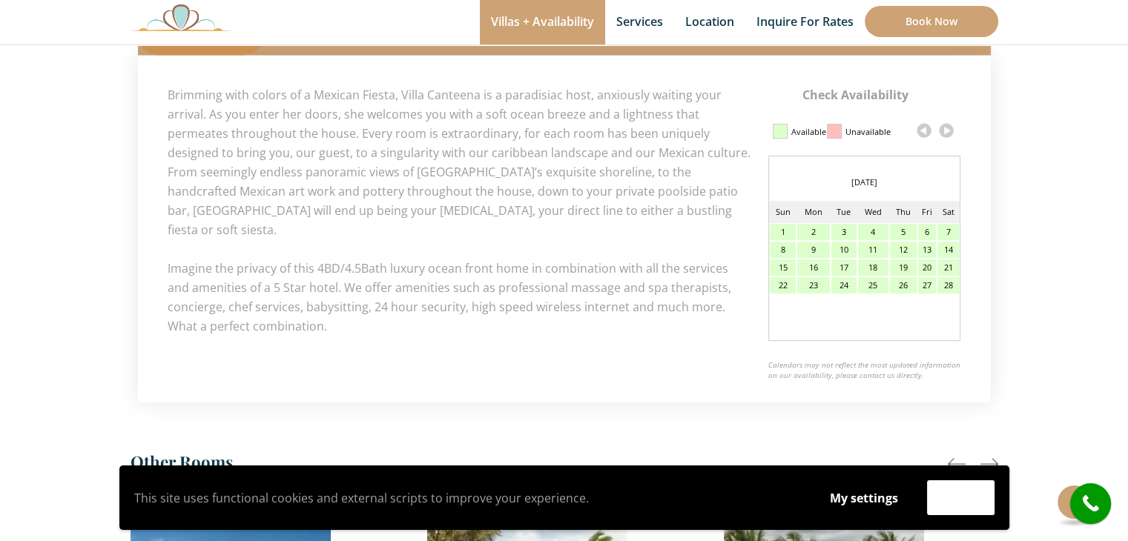
click at [946, 134] on link at bounding box center [946, 130] width 22 height 22
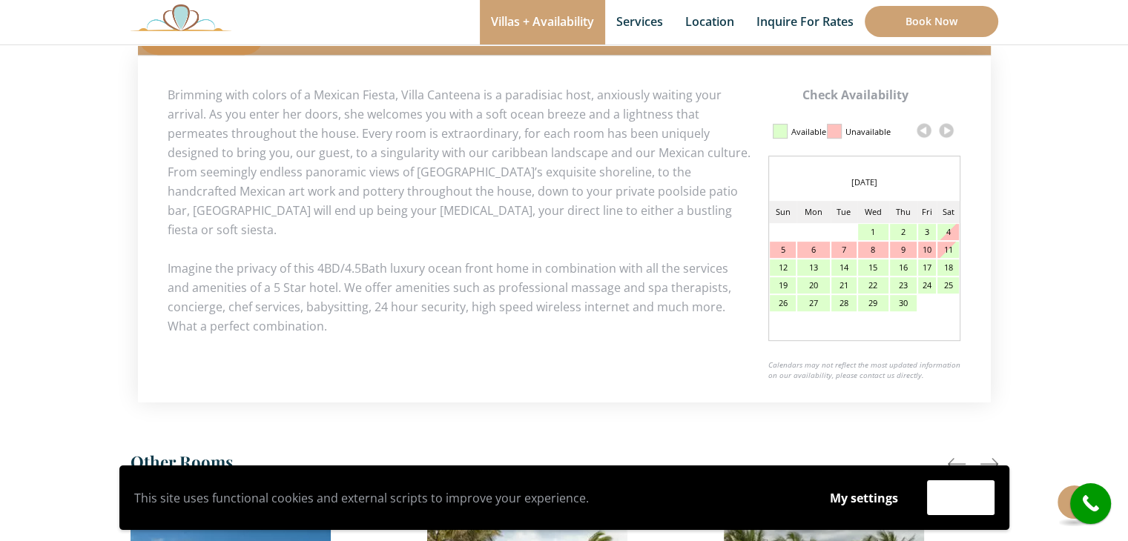
click at [946, 134] on link at bounding box center [946, 130] width 22 height 22
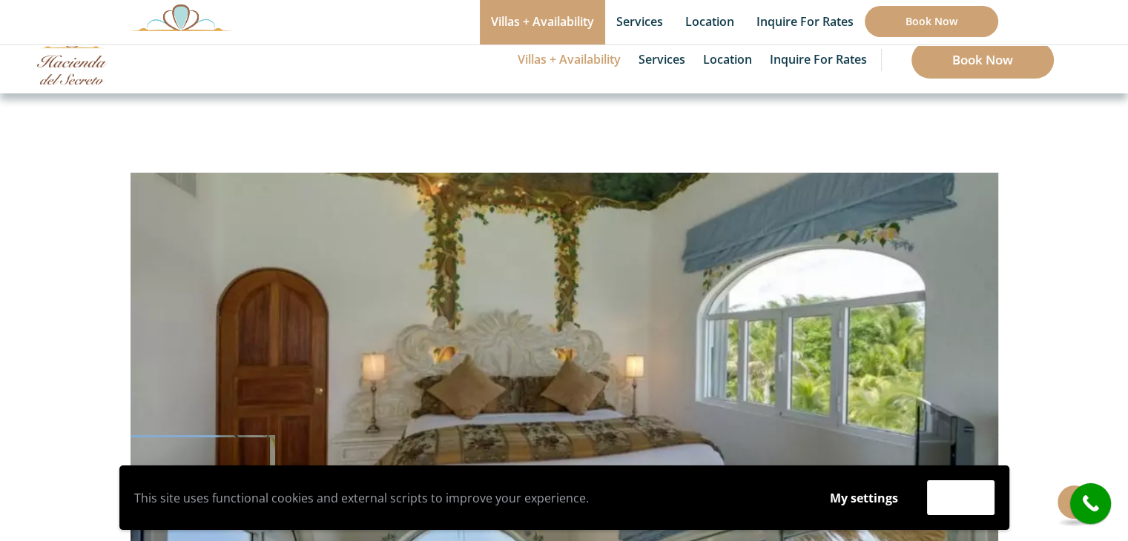
scroll to position [5, 0]
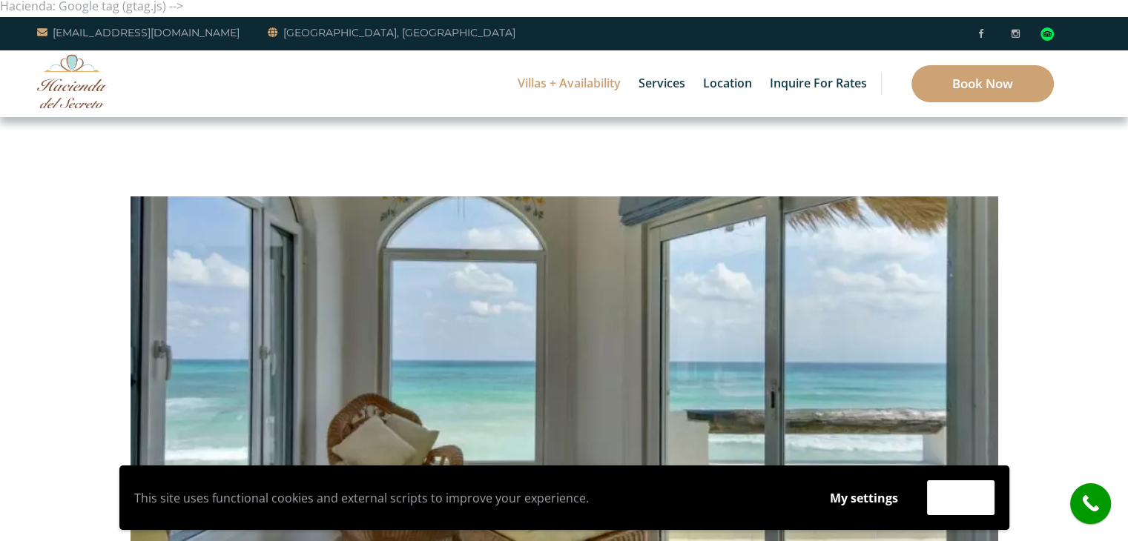
click at [570, 83] on li "5 Bedrooms Villa Sarita Villa Umakiha" at bounding box center [572, 101] width 185 height 38
click at [595, 90] on link "5 Bedrooms" at bounding box center [572, 101] width 141 height 27
click at [602, 88] on link "5 Bedrooms" at bounding box center [572, 101] width 141 height 27
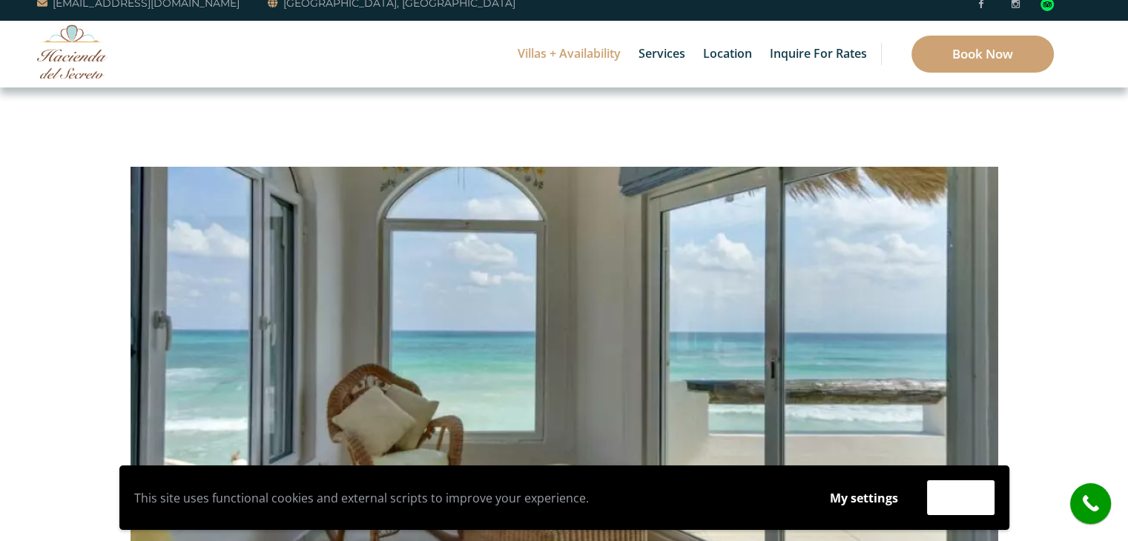
scroll to position [0, 0]
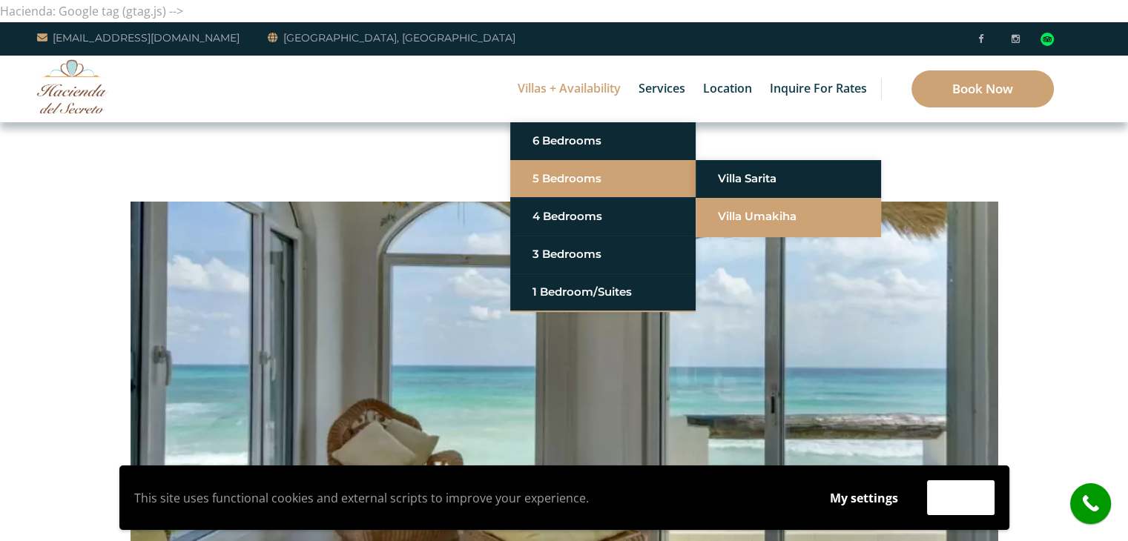
click at [774, 211] on link "Villa Umakiha" at bounding box center [788, 216] width 141 height 27
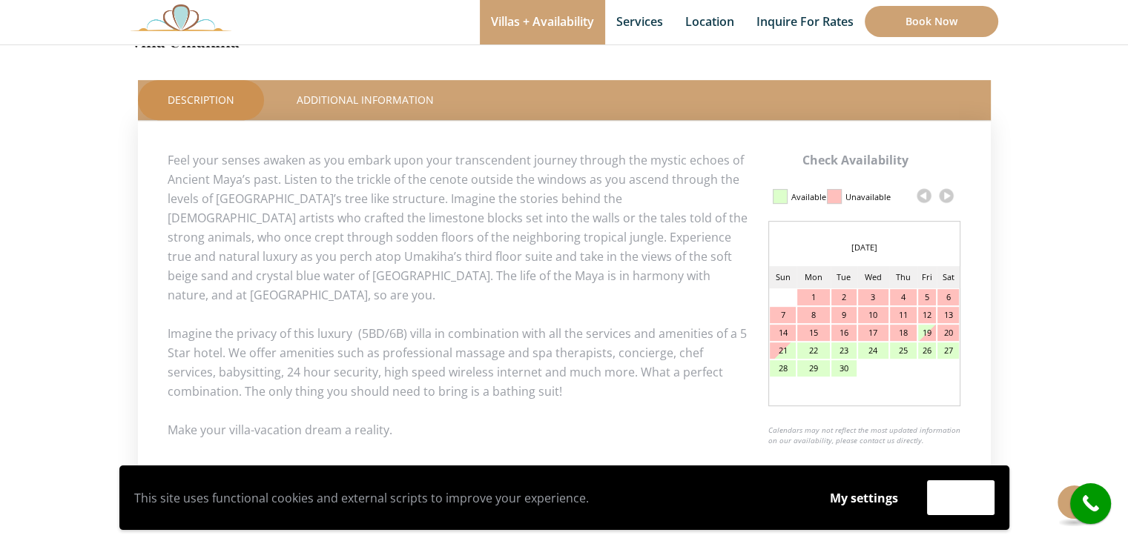
scroll to position [642, 0]
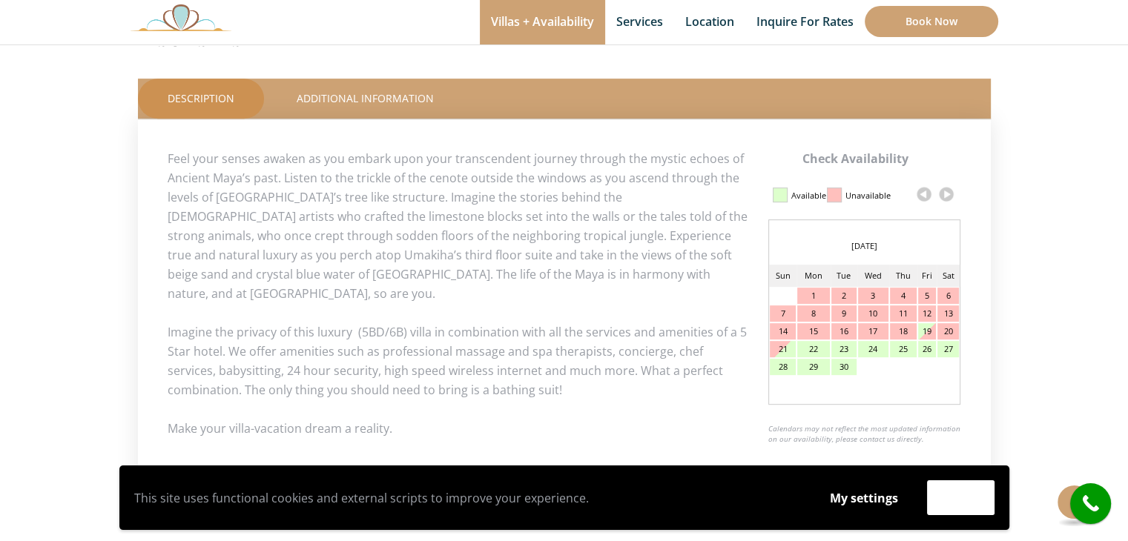
click at [946, 192] on link at bounding box center [946, 194] width 22 height 22
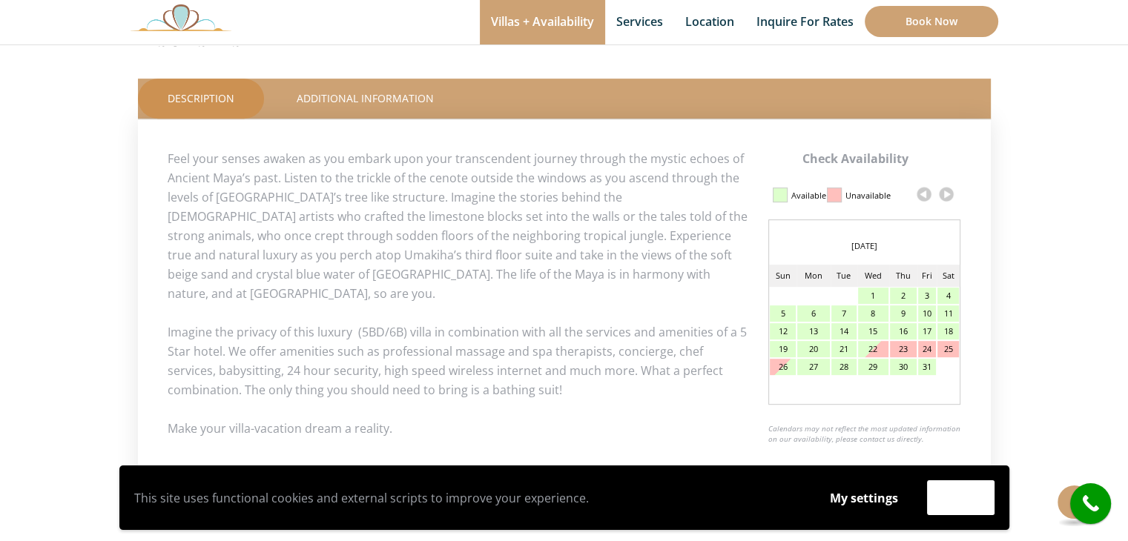
click at [946, 192] on link at bounding box center [946, 194] width 22 height 22
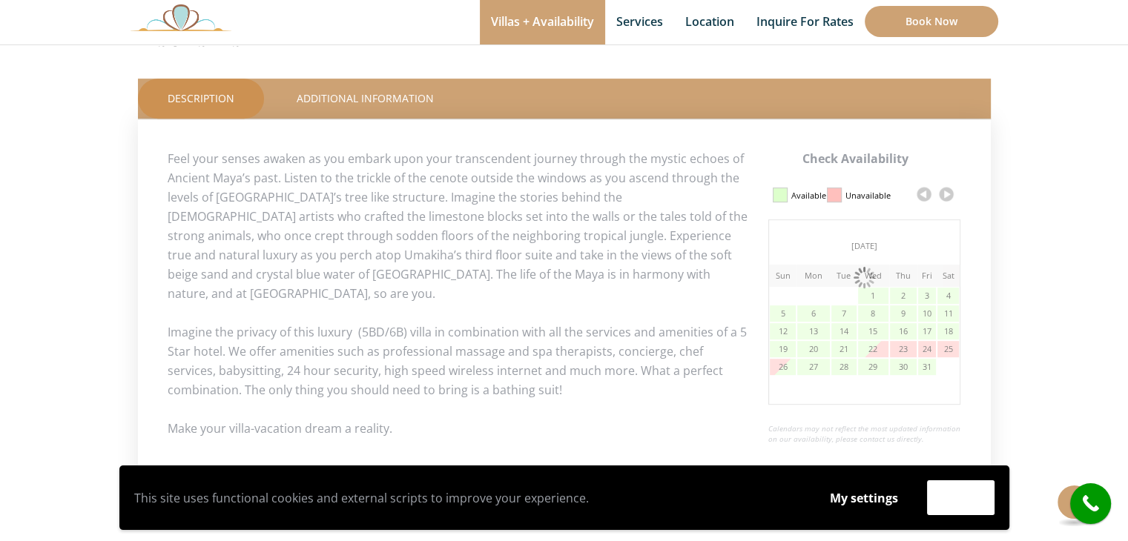
click at [946, 192] on link at bounding box center [946, 194] width 22 height 22
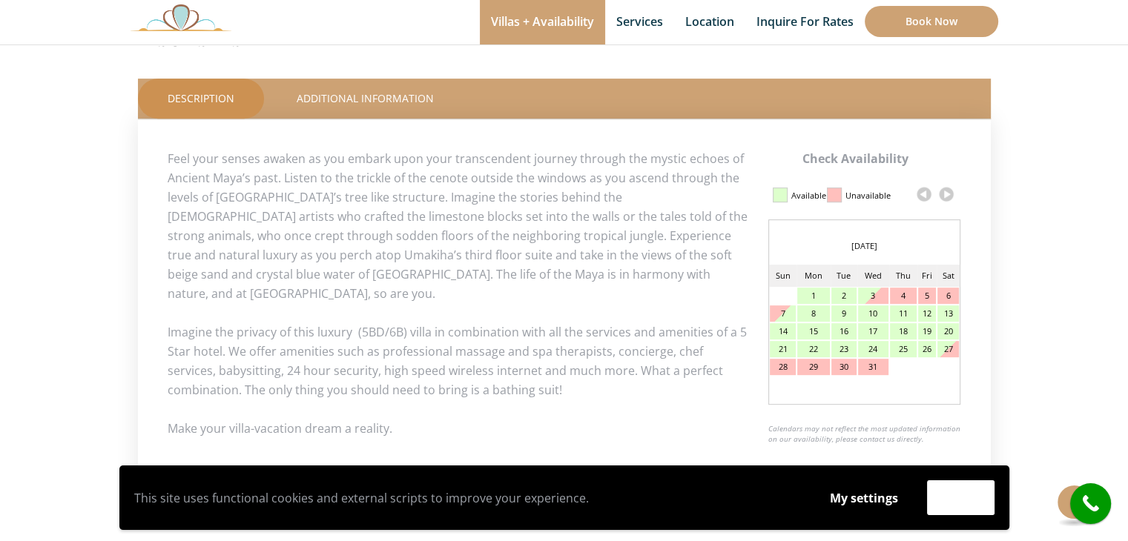
click at [946, 192] on link at bounding box center [946, 194] width 22 height 22
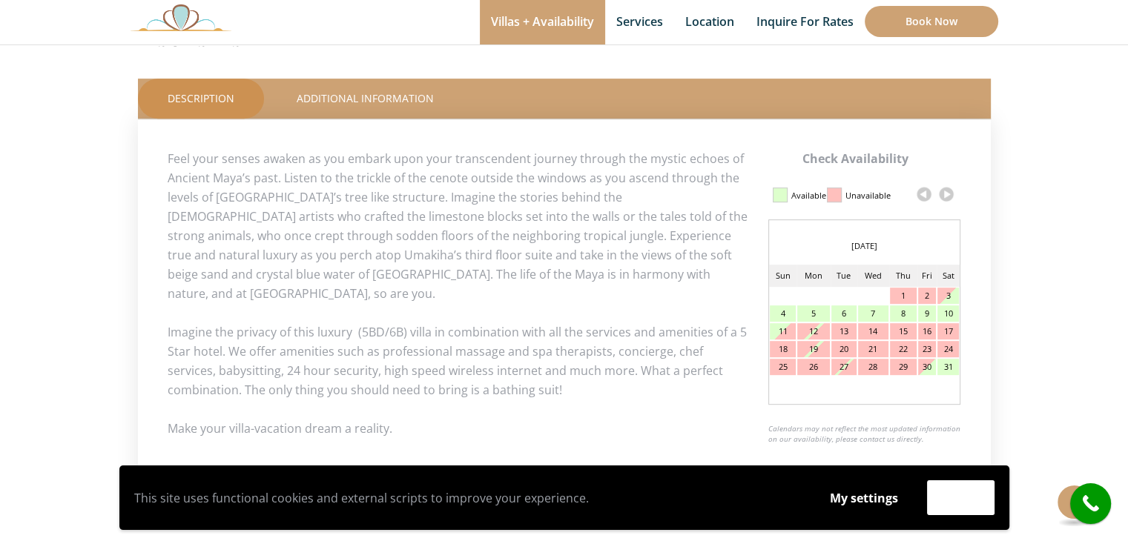
click at [946, 192] on link at bounding box center [946, 194] width 22 height 22
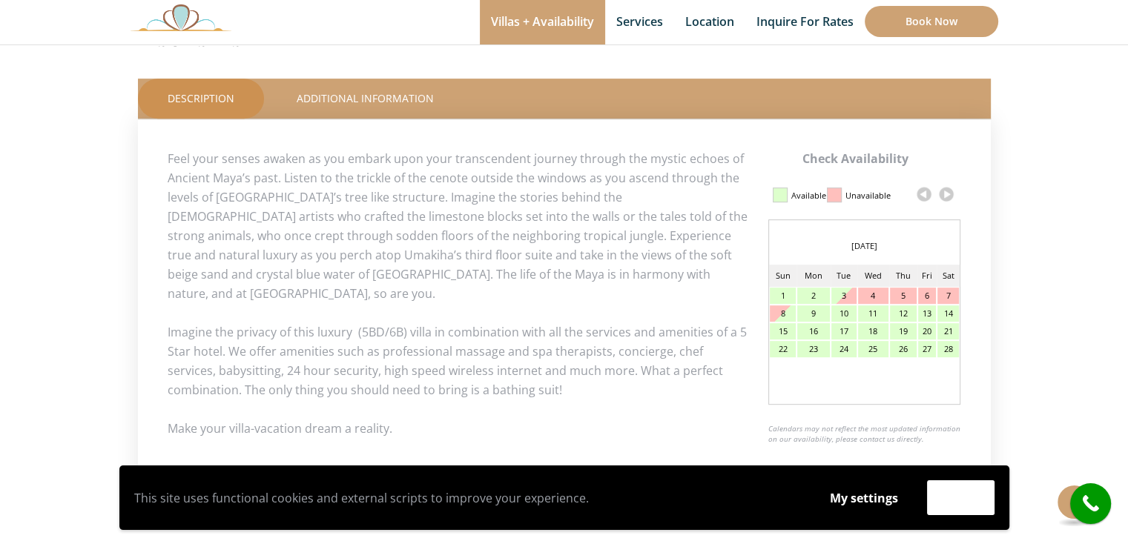
click at [946, 192] on link at bounding box center [946, 194] width 22 height 22
click at [946, 192] on div "Check Availability This Room Villa Umakiha Price Starting From: $1,215.0 Night …" at bounding box center [565, 35] width 868 height 953
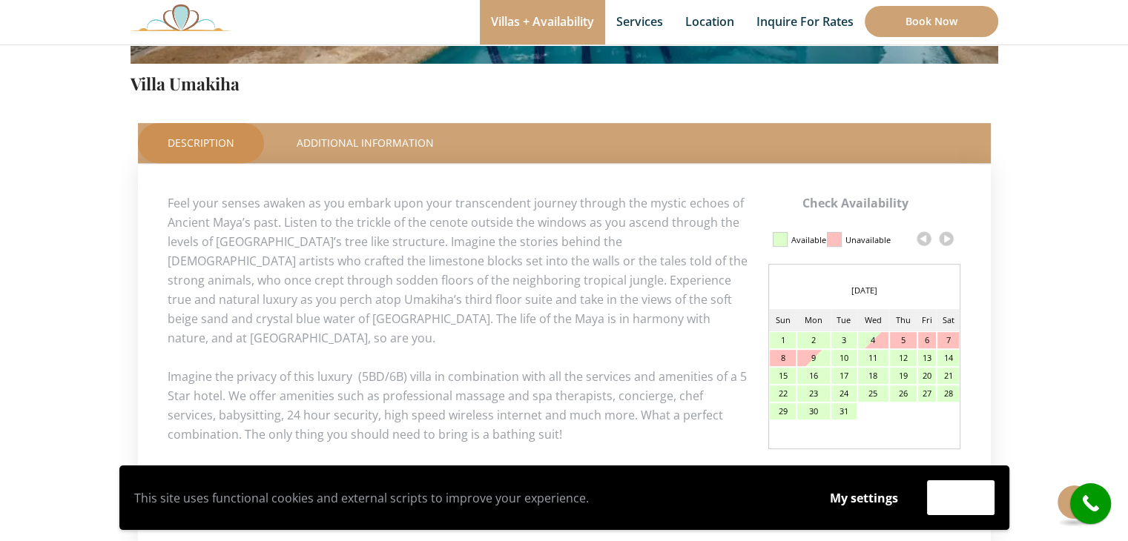
scroll to position [599, 0]
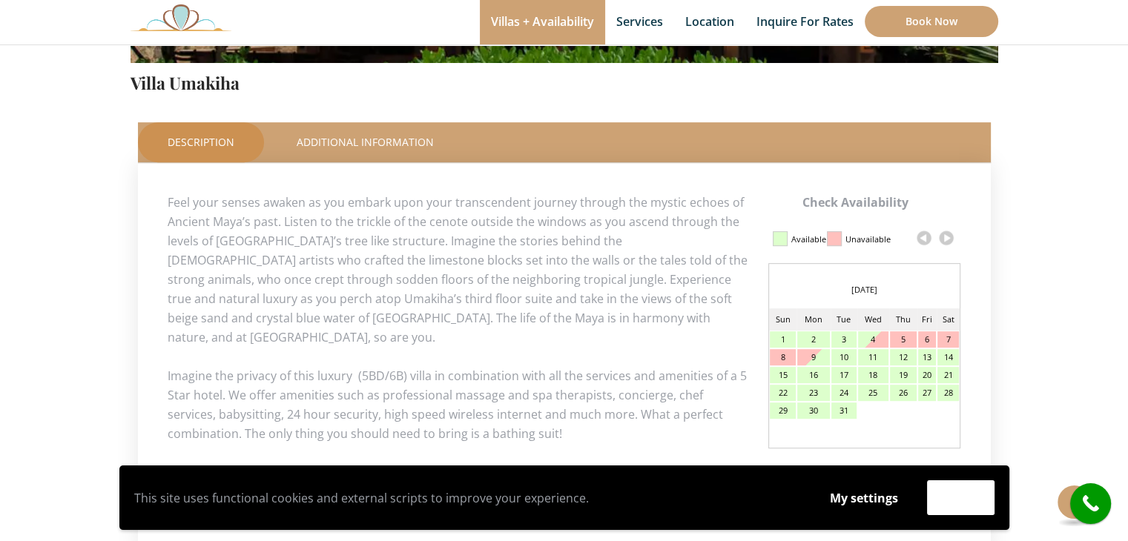
click at [946, 237] on link at bounding box center [946, 238] width 22 height 22
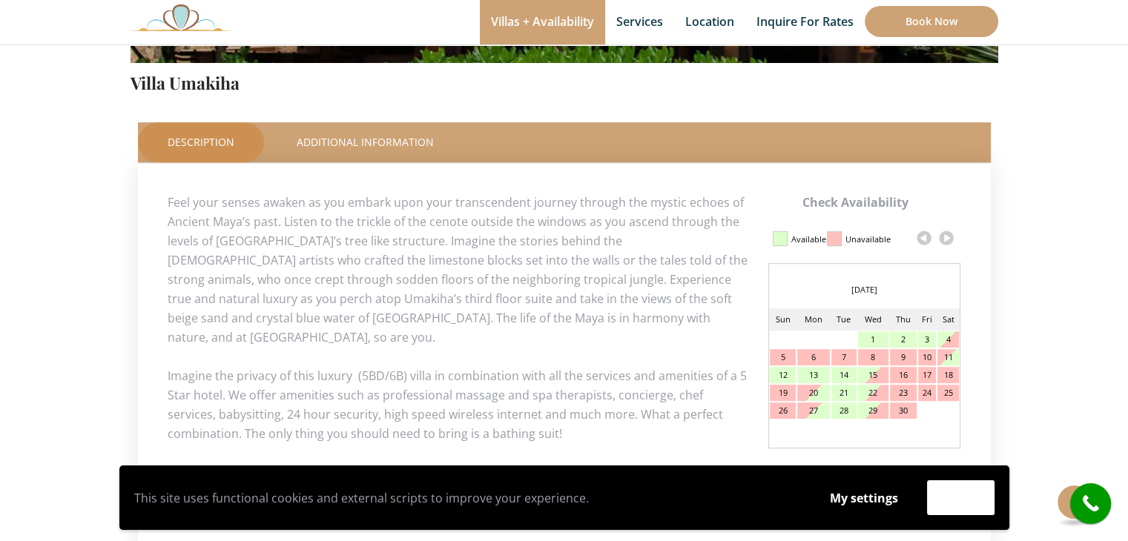
click at [946, 237] on link at bounding box center [946, 238] width 22 height 22
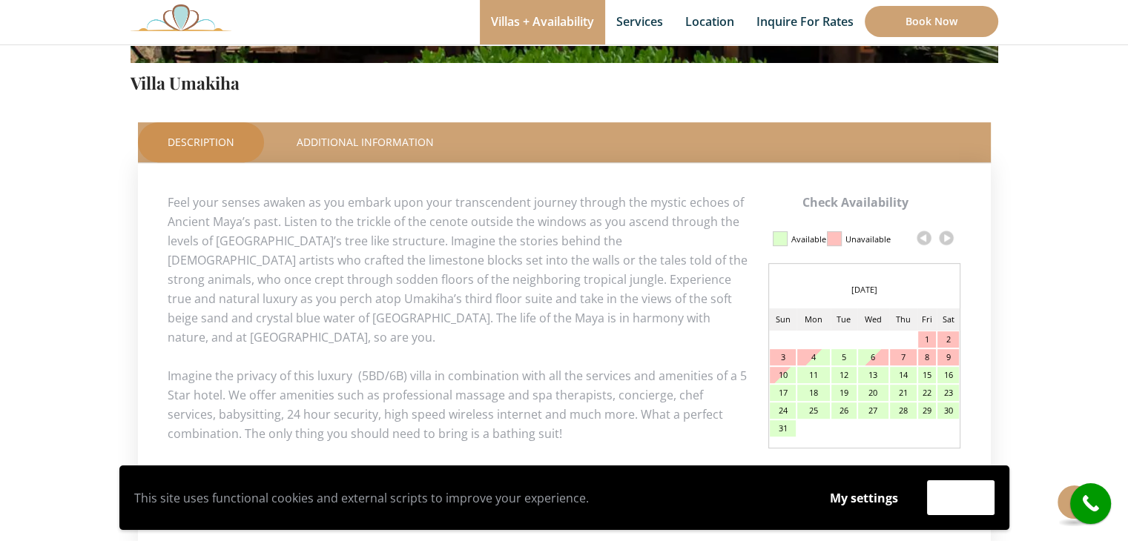
click at [946, 237] on link at bounding box center [946, 238] width 22 height 22
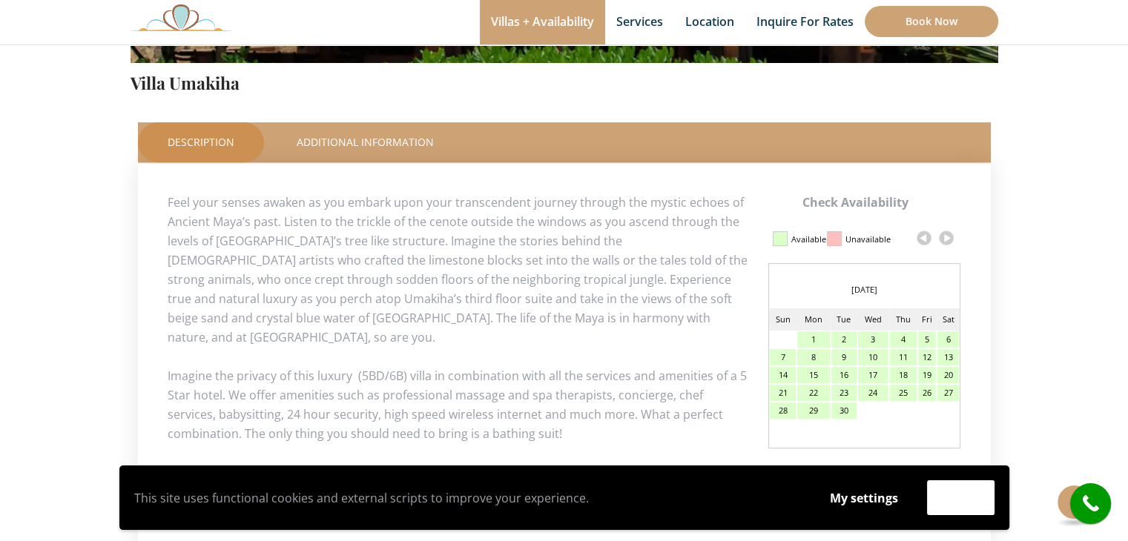
click at [946, 237] on link at bounding box center [946, 238] width 22 height 22
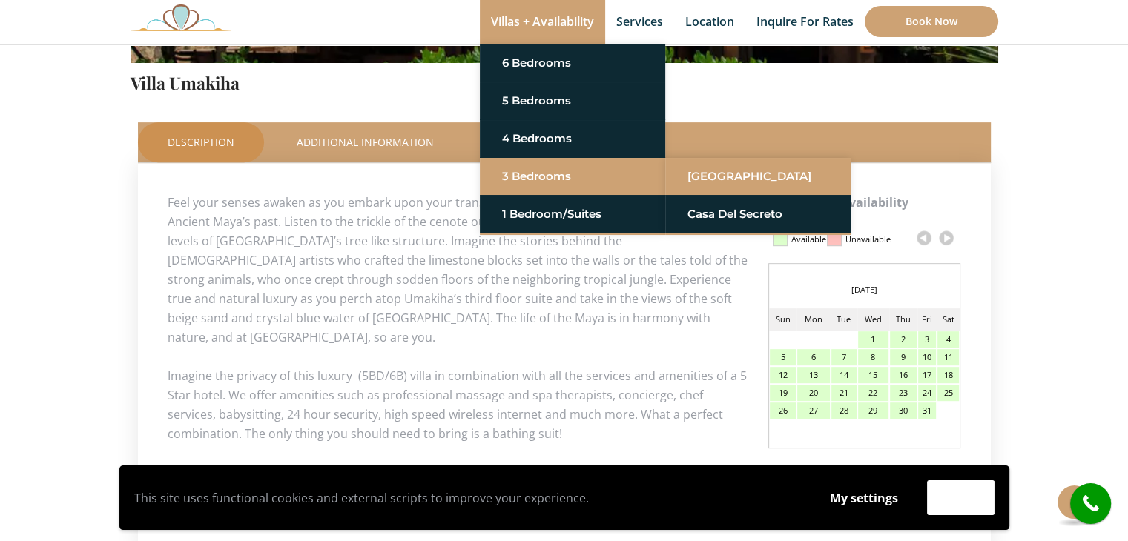
click at [703, 173] on link "[GEOGRAPHIC_DATA]" at bounding box center [758, 176] width 141 height 27
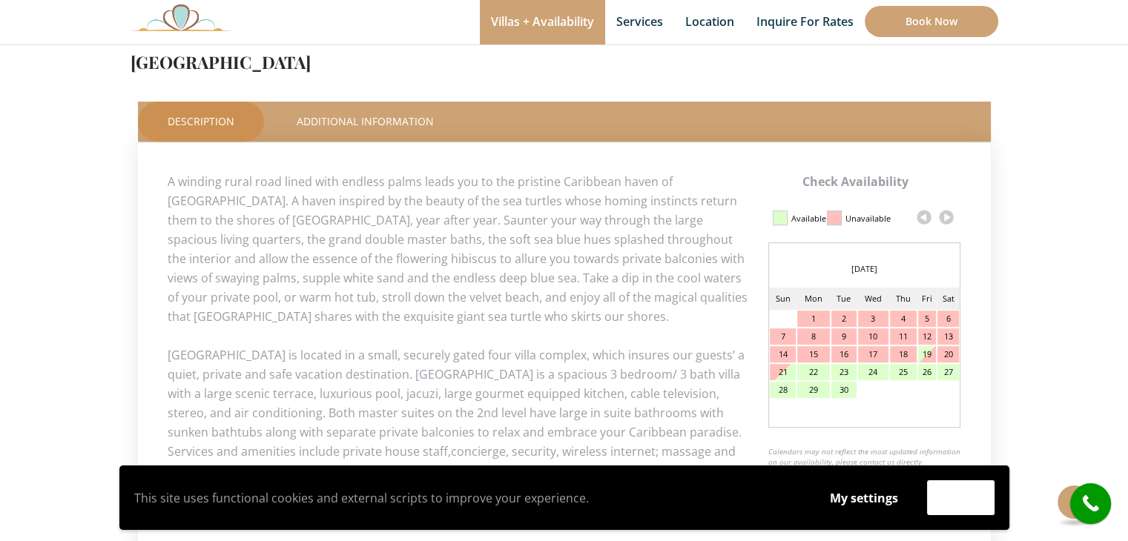
scroll to position [620, 0]
click at [947, 219] on link at bounding box center [946, 216] width 22 height 22
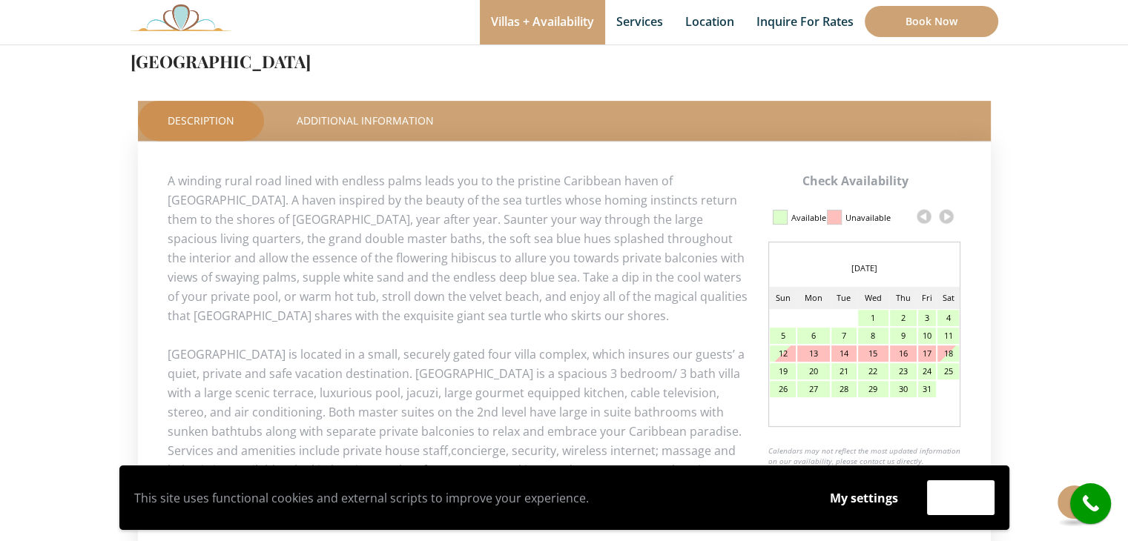
click at [947, 219] on link at bounding box center [946, 216] width 22 height 22
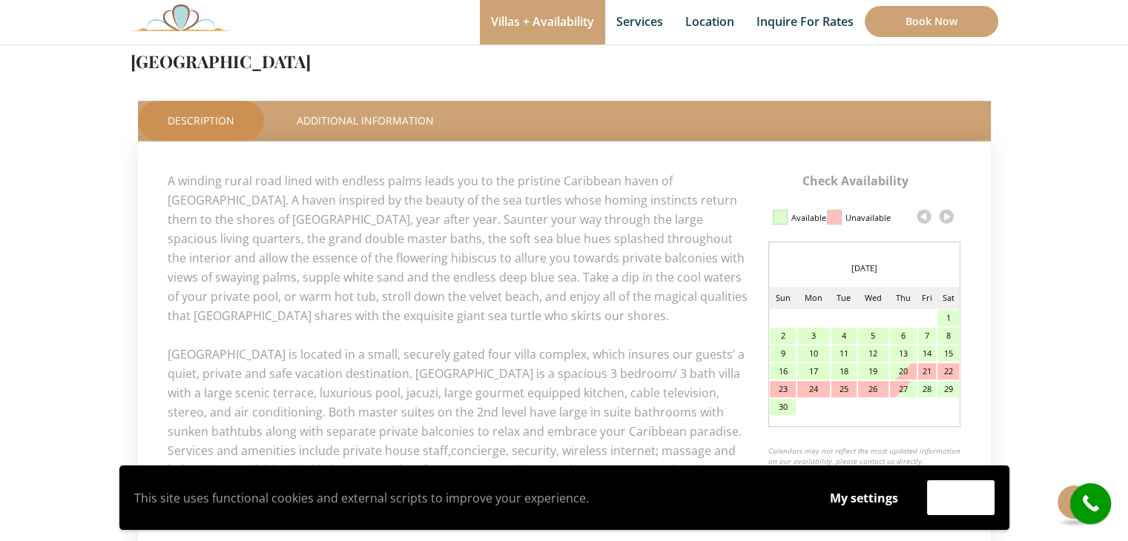
click at [947, 219] on link at bounding box center [946, 216] width 22 height 22
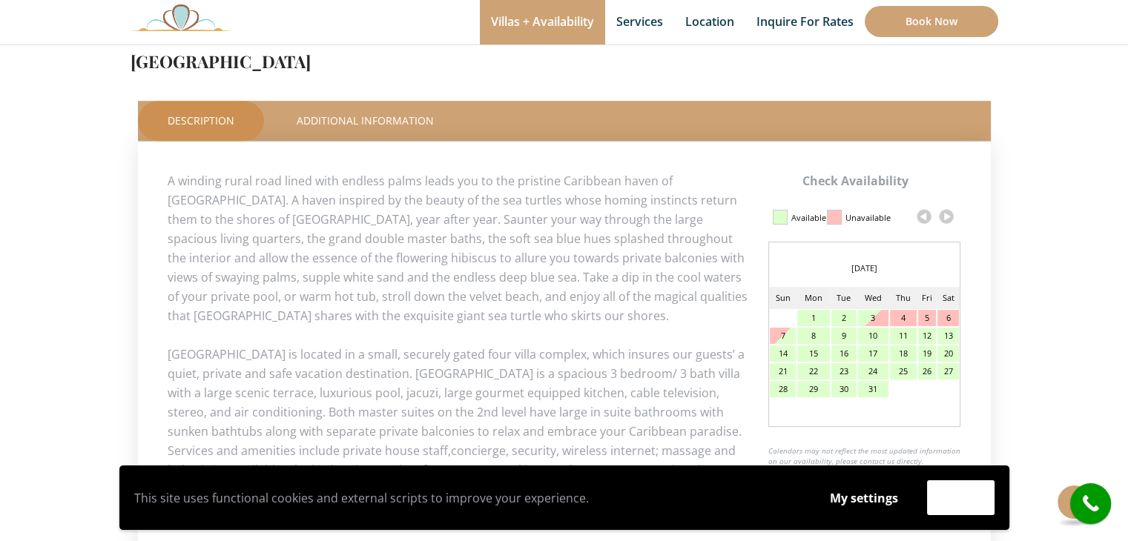
click at [947, 219] on link at bounding box center [946, 216] width 22 height 22
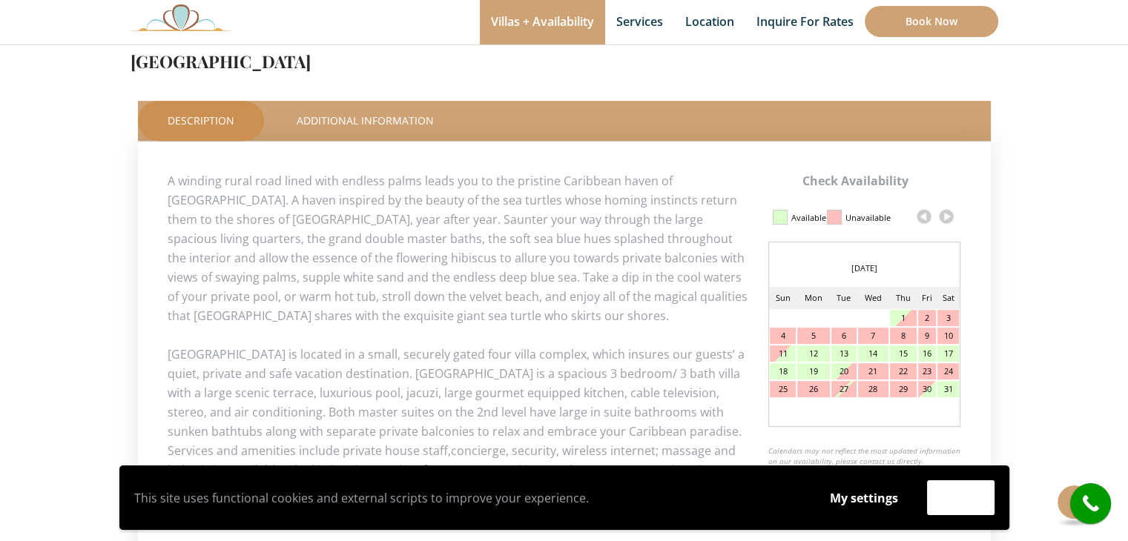
click at [947, 219] on link at bounding box center [946, 216] width 22 height 22
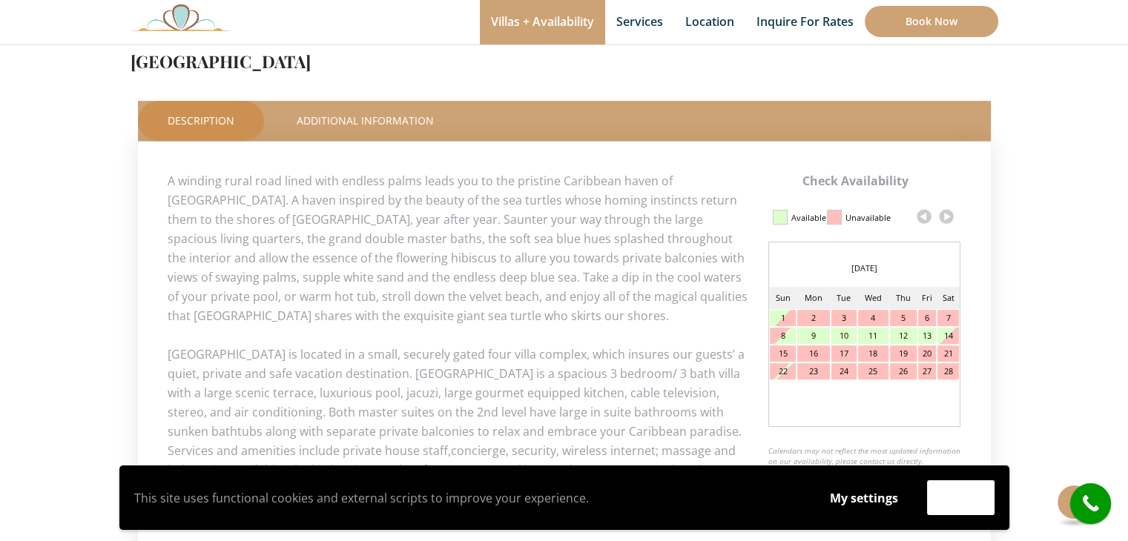
click at [947, 219] on link at bounding box center [946, 216] width 22 height 22
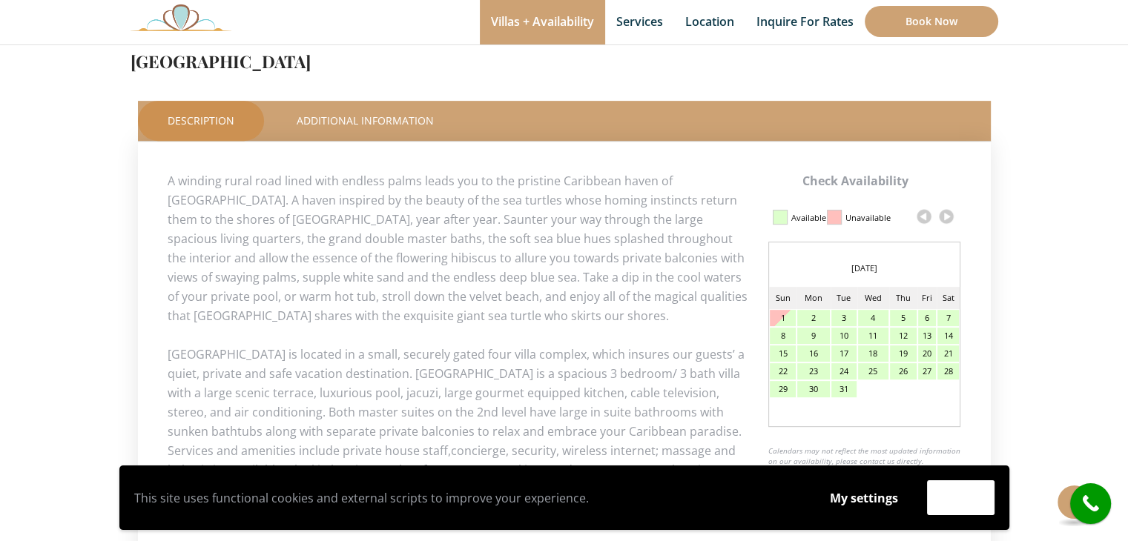
click at [947, 219] on link at bounding box center [946, 216] width 22 height 22
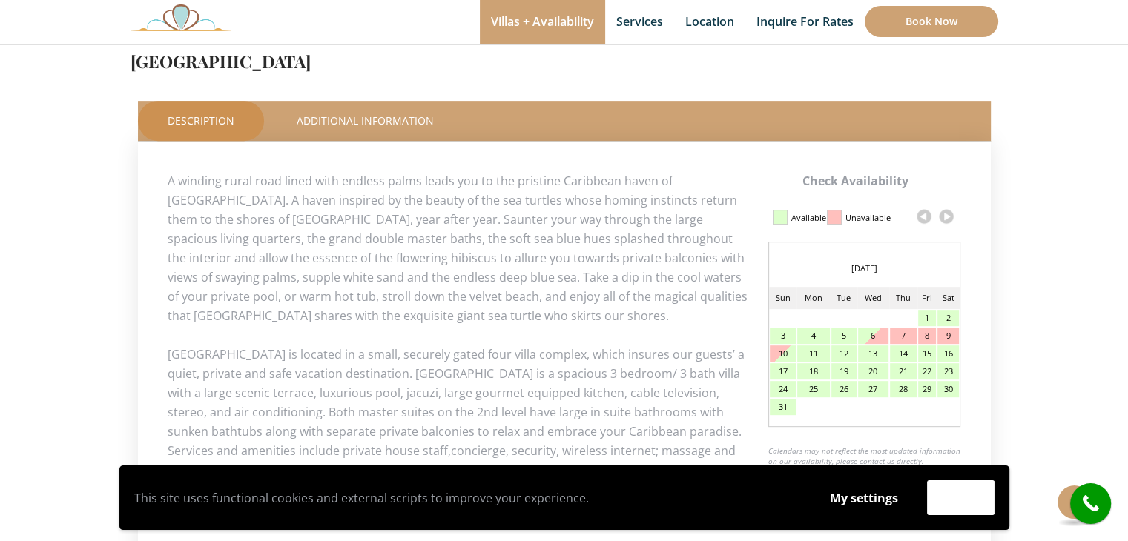
click at [947, 219] on link at bounding box center [946, 216] width 22 height 22
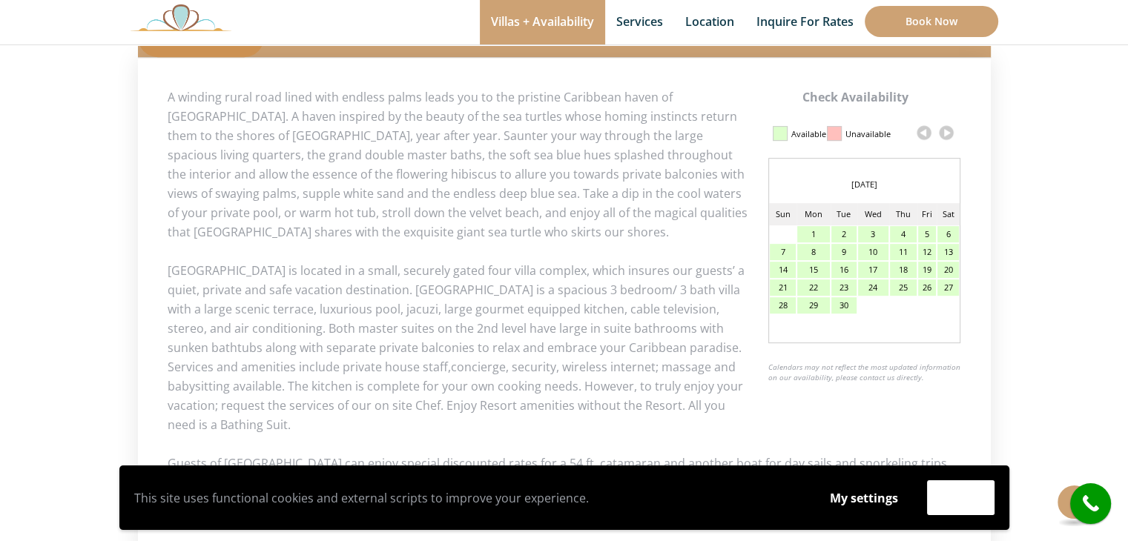
scroll to position [705, 0]
click at [946, 133] on link at bounding box center [946, 132] width 22 height 22
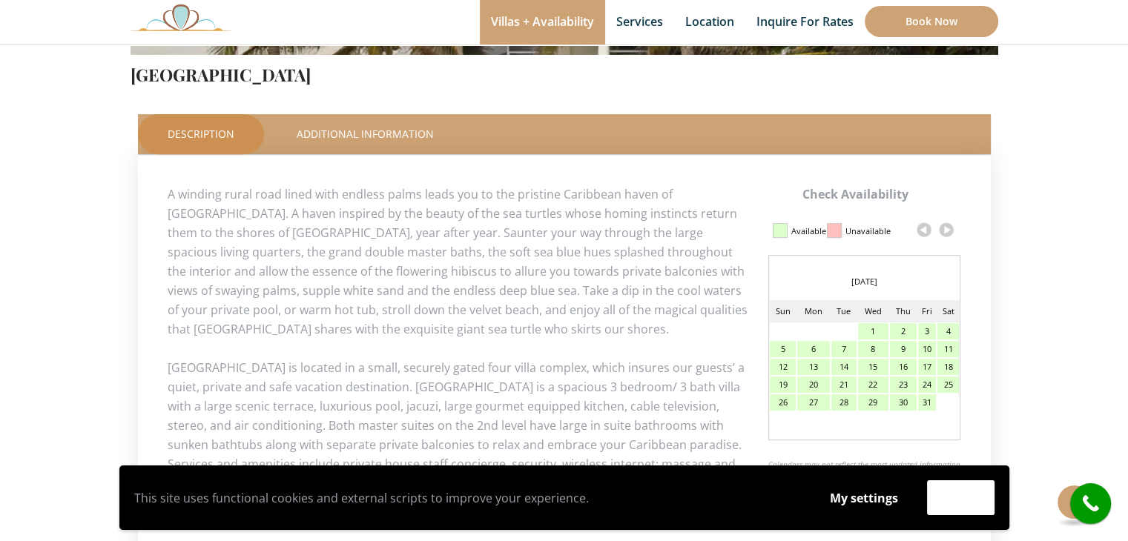
scroll to position [603, 0]
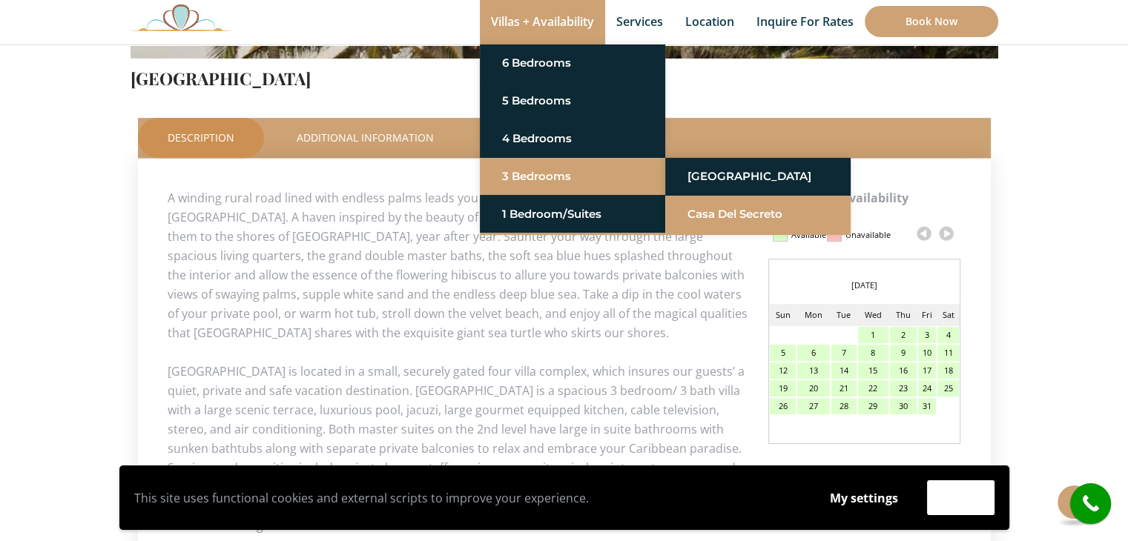
click at [700, 210] on link "Casa del Secreto" at bounding box center [758, 214] width 141 height 27
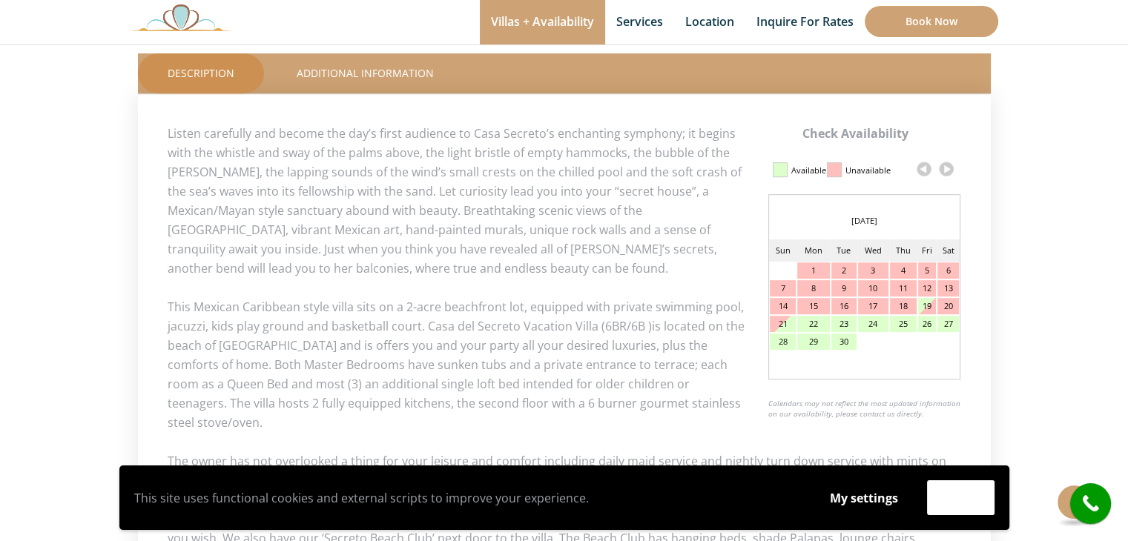
scroll to position [694, 0]
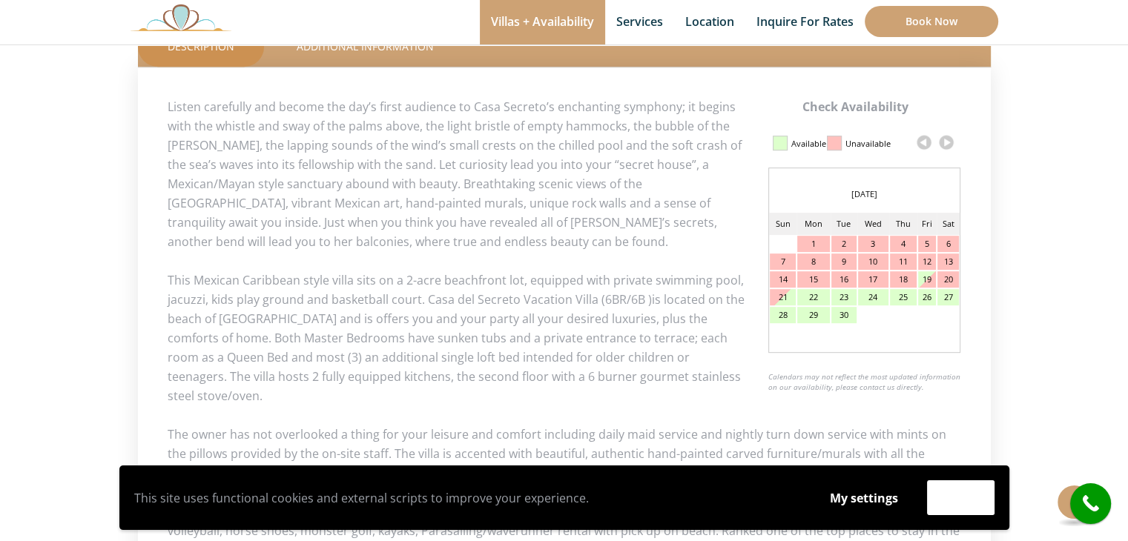
click at [949, 143] on link at bounding box center [946, 142] width 22 height 22
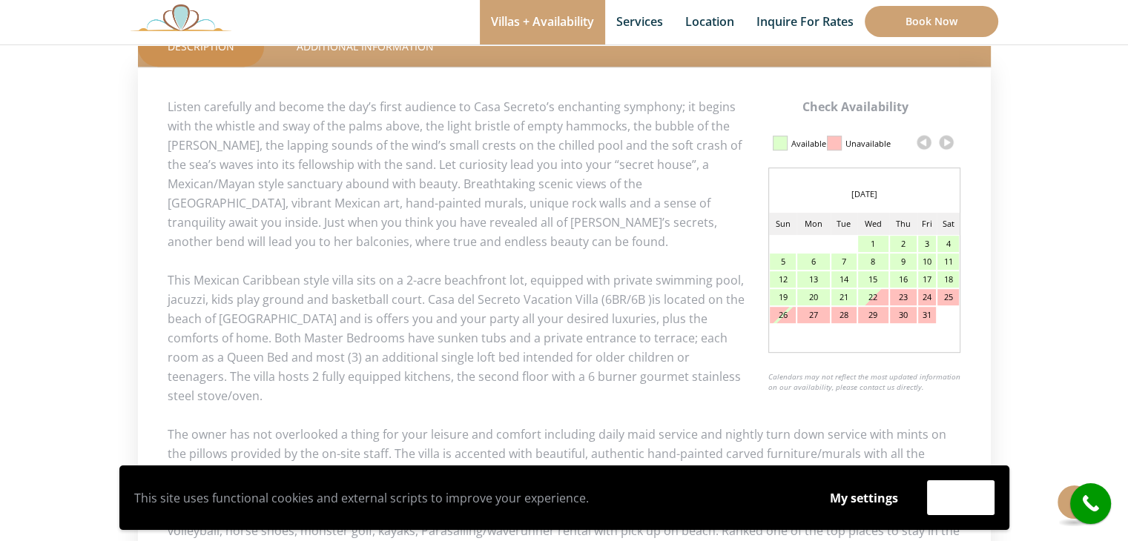
click at [949, 143] on link at bounding box center [946, 142] width 22 height 22
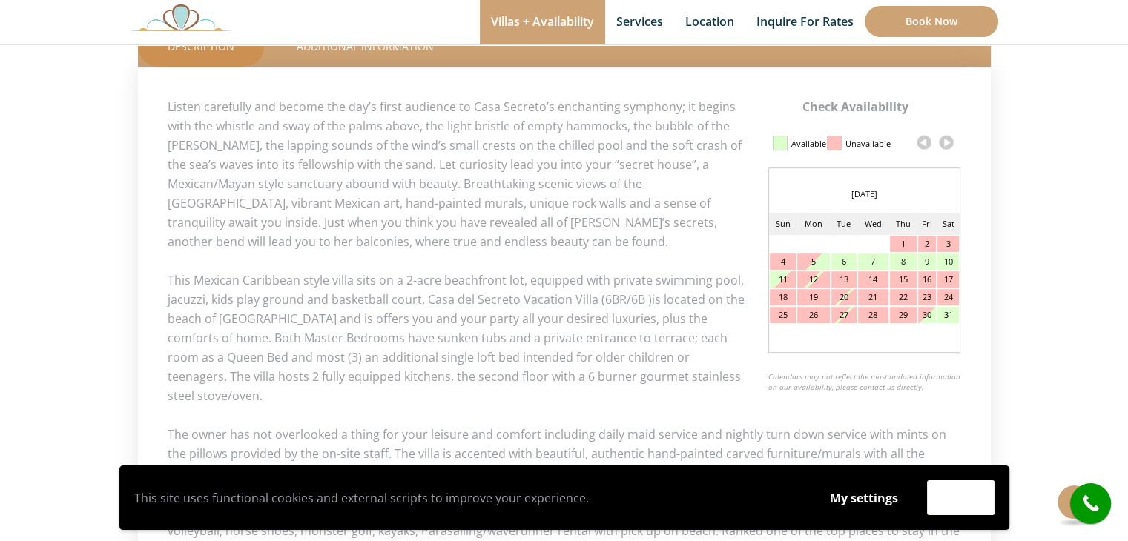
click at [949, 143] on link at bounding box center [946, 142] width 22 height 22
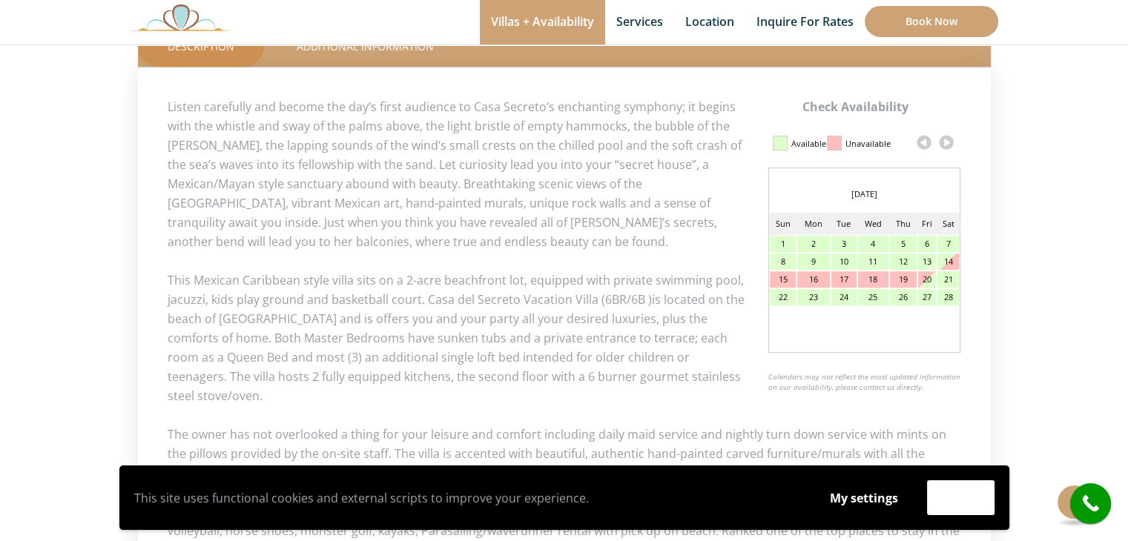
click at [949, 143] on link at bounding box center [946, 142] width 22 height 22
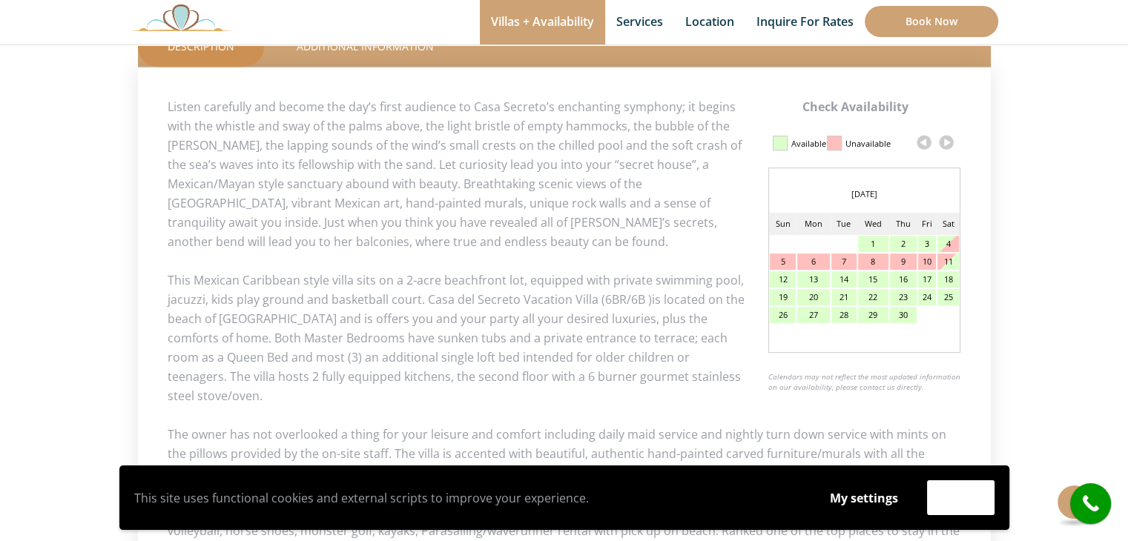
click at [949, 143] on link at bounding box center [946, 142] width 22 height 22
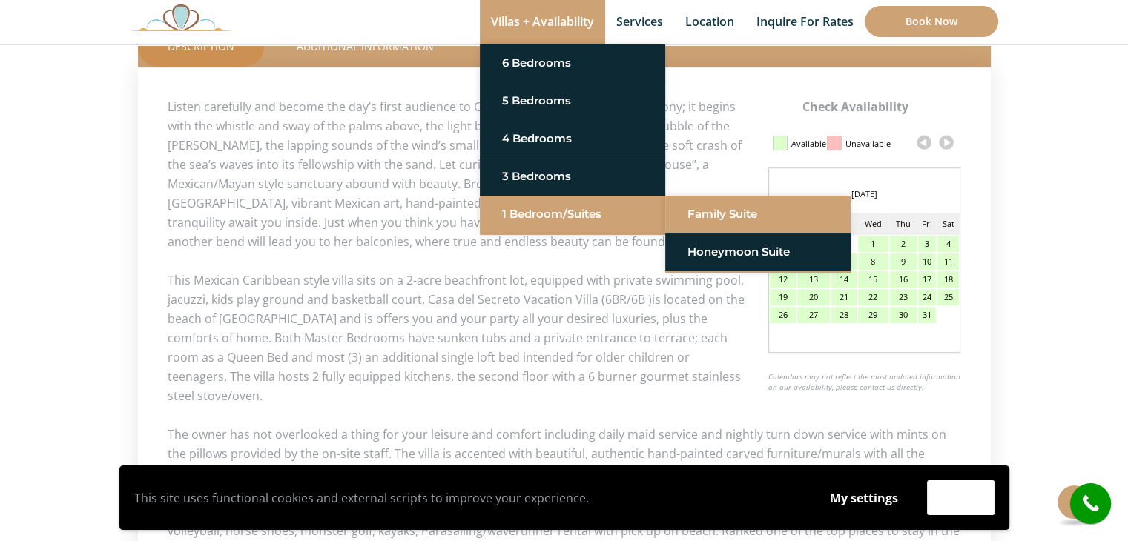
click at [692, 209] on link "Family Suite" at bounding box center [758, 214] width 141 height 27
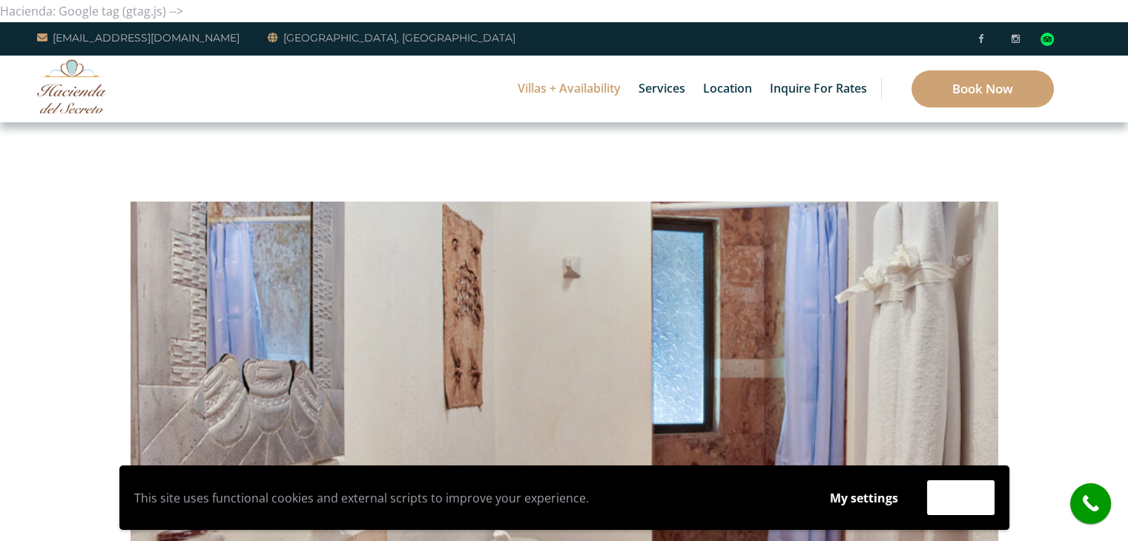
click at [89, 79] on img at bounding box center [72, 86] width 70 height 54
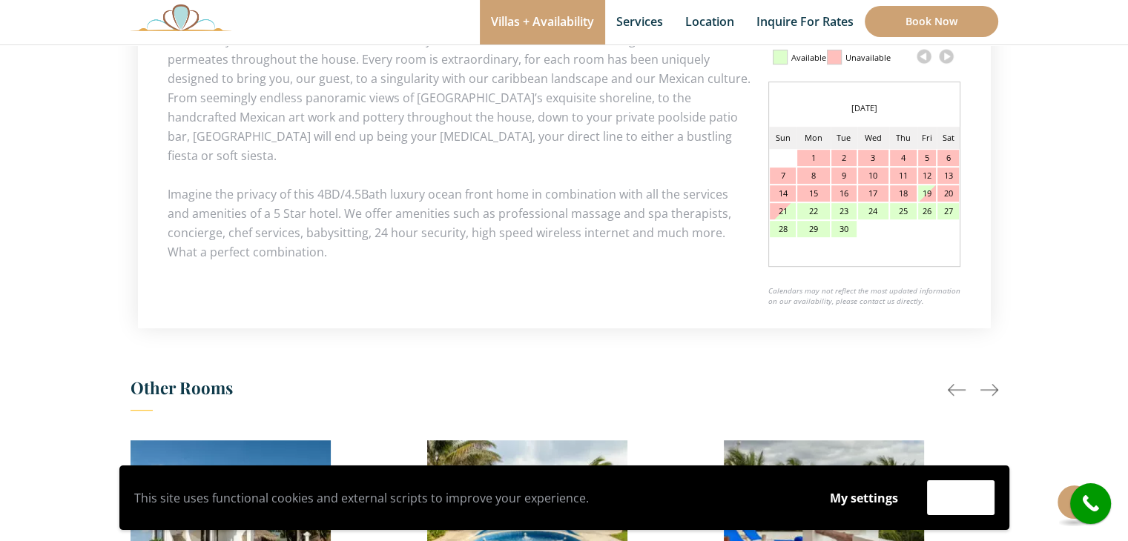
scroll to position [755, 0]
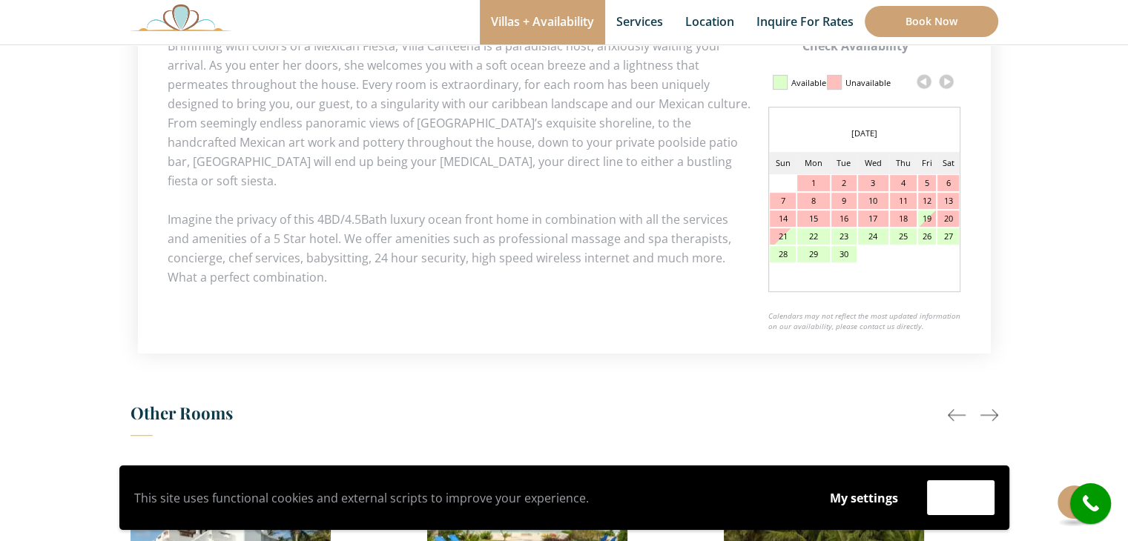
click at [814, 234] on div "22" at bounding box center [813, 236] width 32 height 16
click at [895, 235] on div "25" at bounding box center [903, 236] width 27 height 16
click at [978, 485] on button "Accept" at bounding box center [960, 498] width 67 height 35
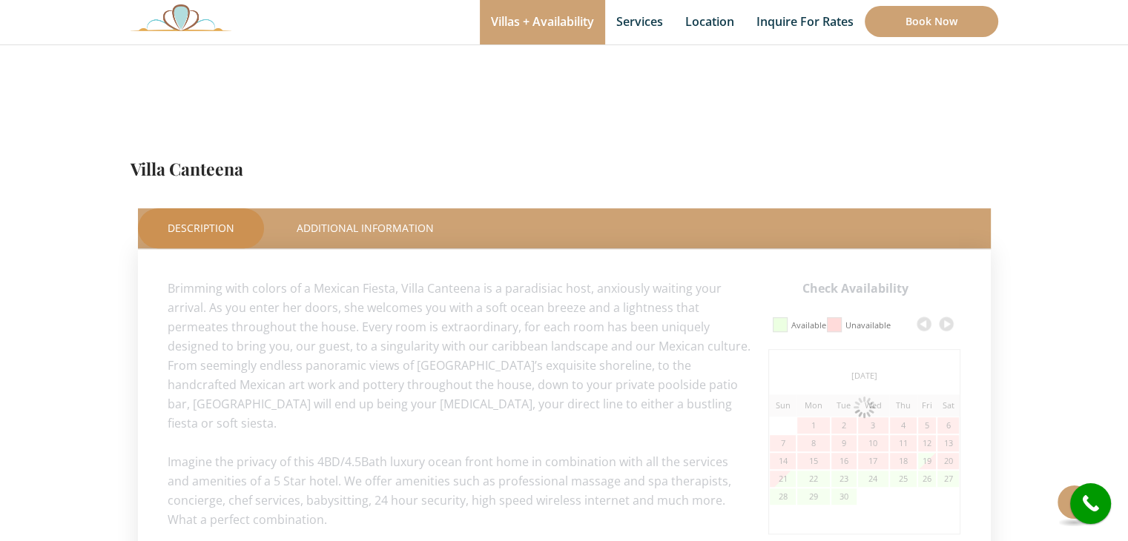
scroll to position [807, 0]
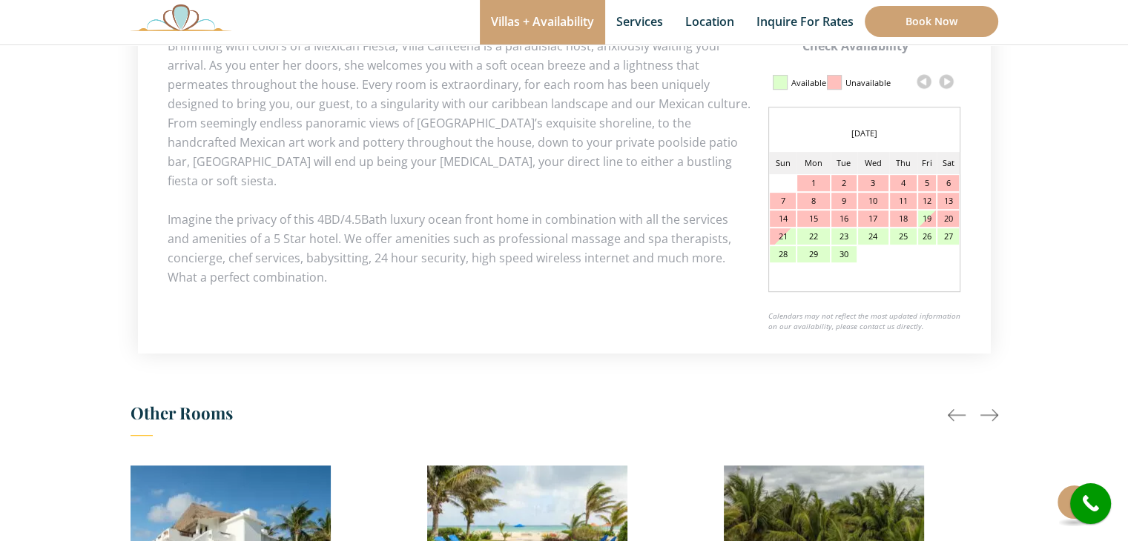
click at [840, 237] on div "23" at bounding box center [843, 236] width 25 height 16
click at [908, 239] on div "25" at bounding box center [903, 236] width 27 height 16
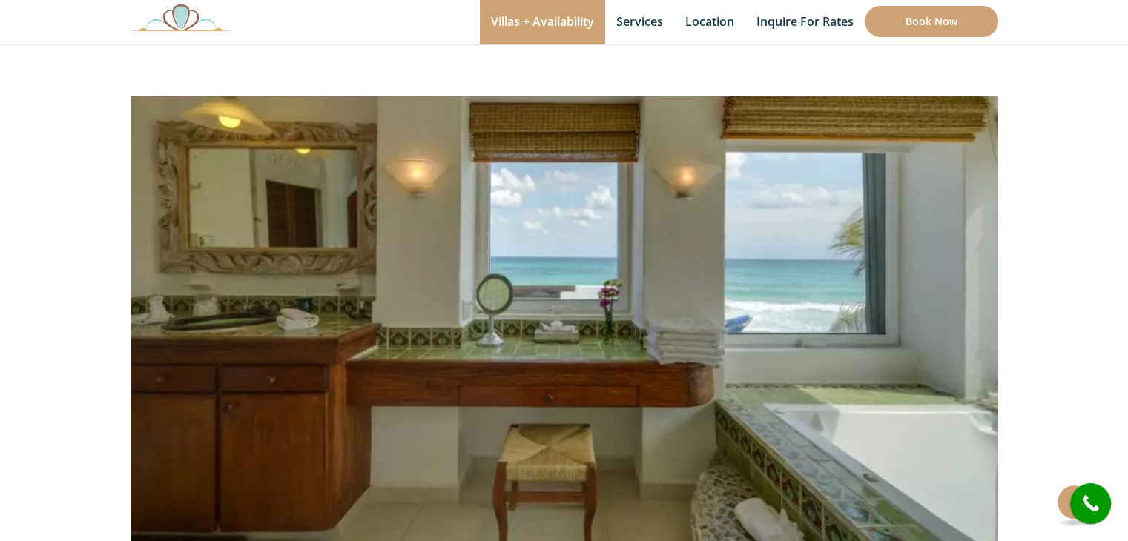
scroll to position [0, 0]
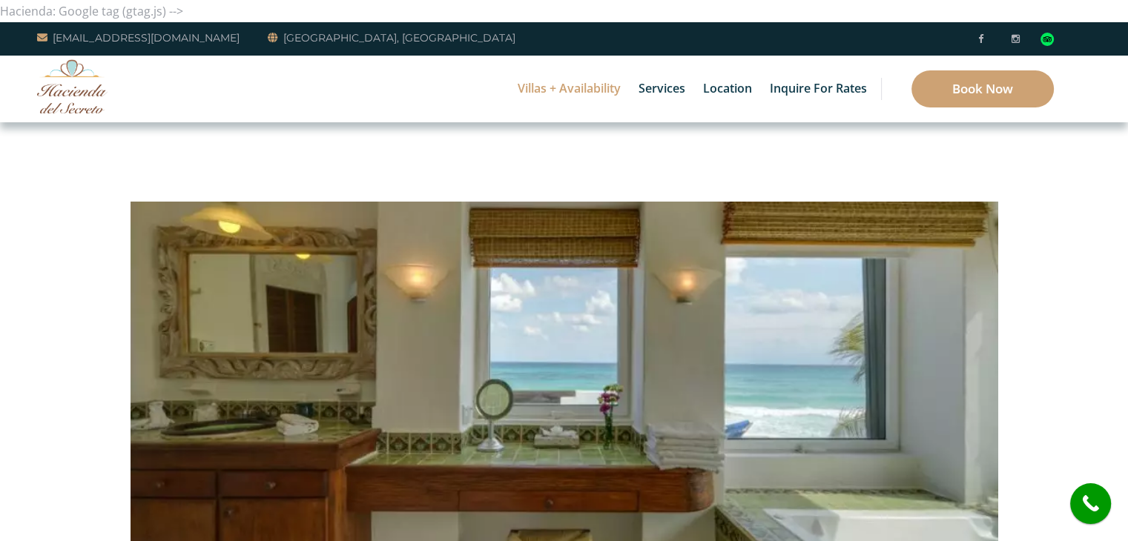
click at [65, 82] on img at bounding box center [72, 86] width 70 height 54
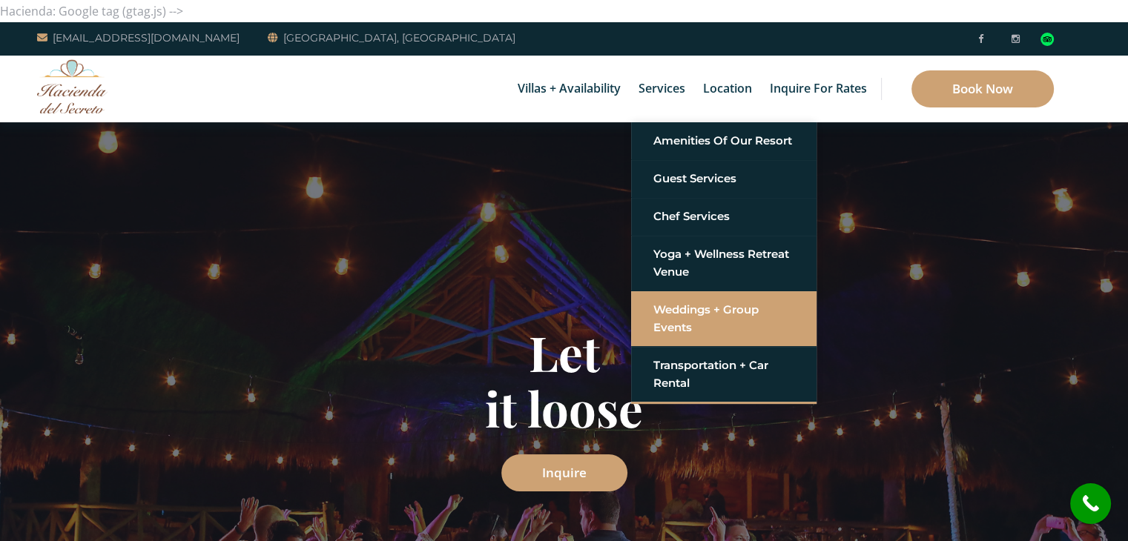
click at [687, 303] on link "Weddings + Group Events" at bounding box center [723, 319] width 141 height 44
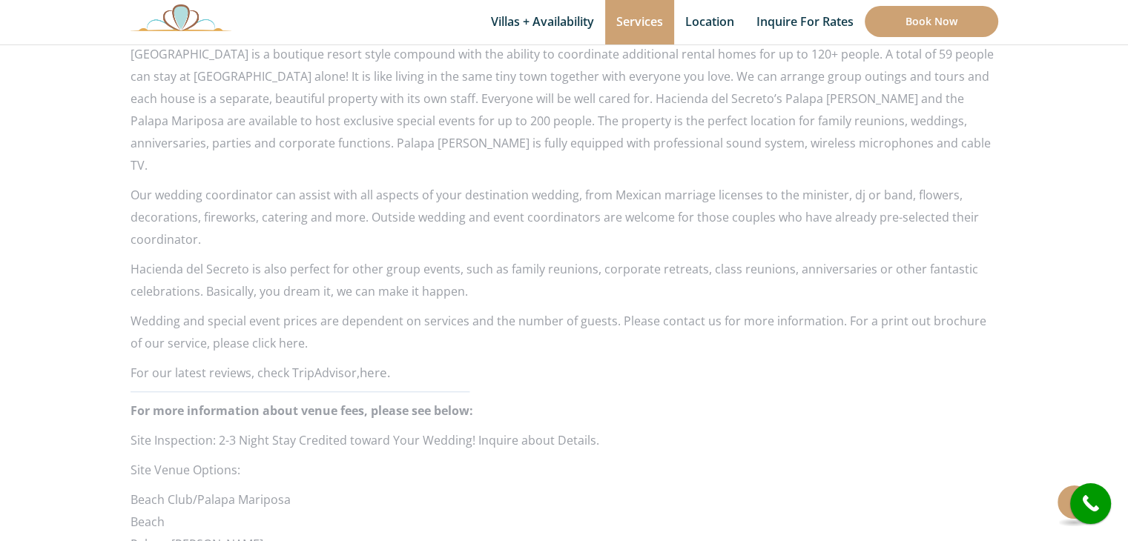
scroll to position [1190, 0]
click at [278, 320] on p "Wedding and special event prices are dependent on services and the number of gu…" at bounding box center [565, 332] width 868 height 44
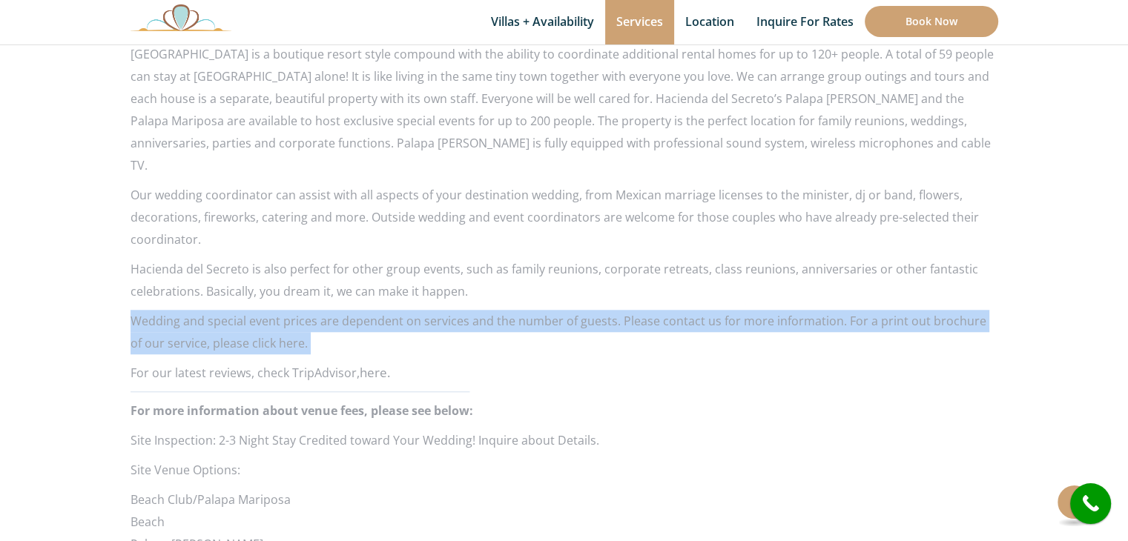
click at [278, 320] on p "Wedding and special event prices are dependent on services and the number of gu…" at bounding box center [565, 332] width 868 height 44
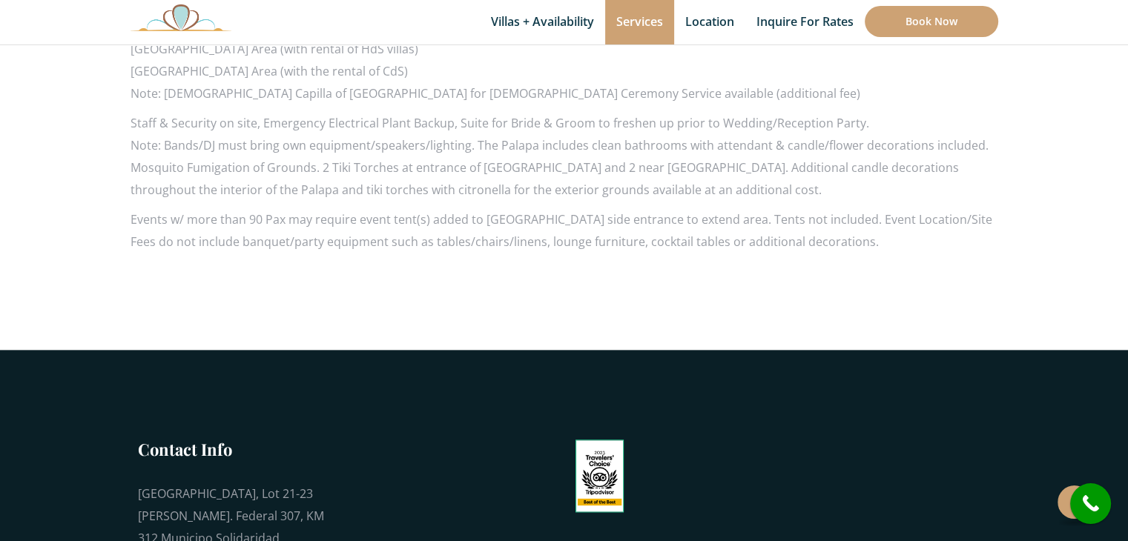
scroll to position [1730, 0]
click at [1061, 505] on button at bounding box center [1074, 502] width 33 height 33
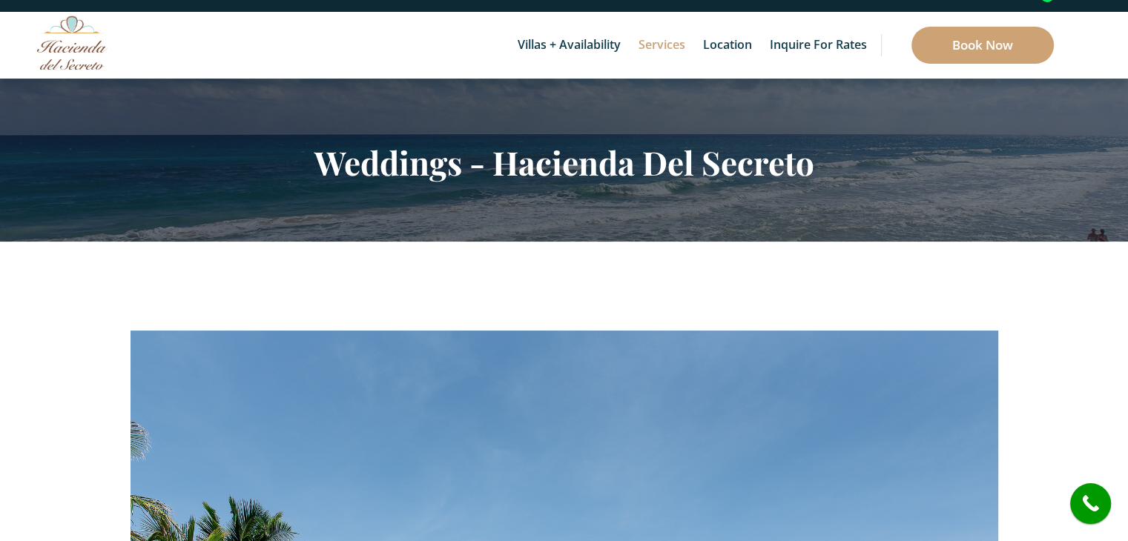
scroll to position [0, 0]
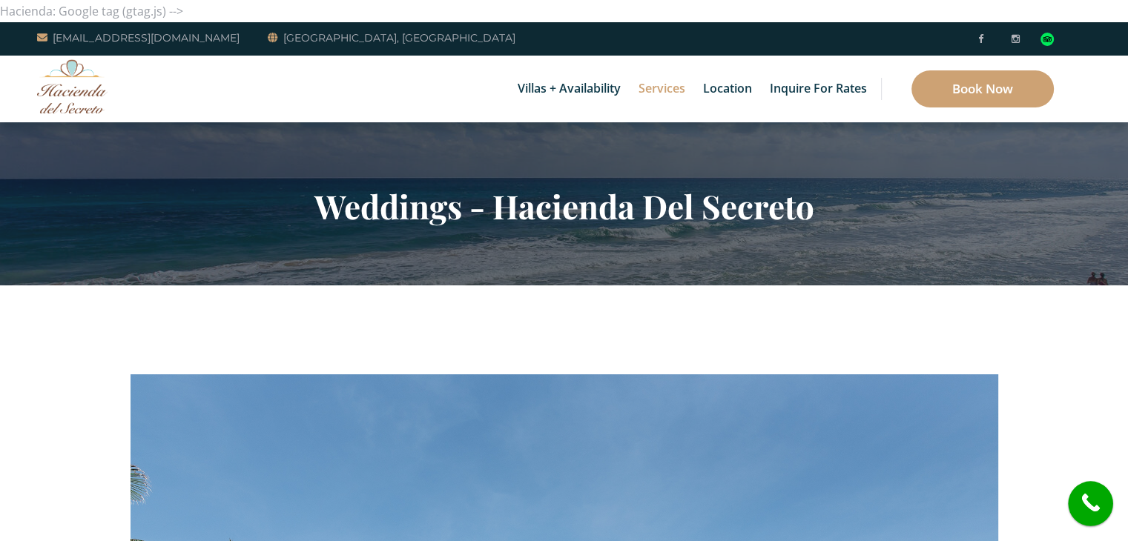
click at [1090, 496] on icon "call" at bounding box center [1090, 504] width 37 height 37
click at [1089, 505] on icon "call" at bounding box center [1090, 504] width 37 height 37
click at [1077, 502] on icon "call" at bounding box center [1090, 504] width 37 height 37
click at [1086, 515] on icon "call" at bounding box center [1090, 504] width 37 height 37
click at [1012, 43] on link at bounding box center [1016, 39] width 8 height 18
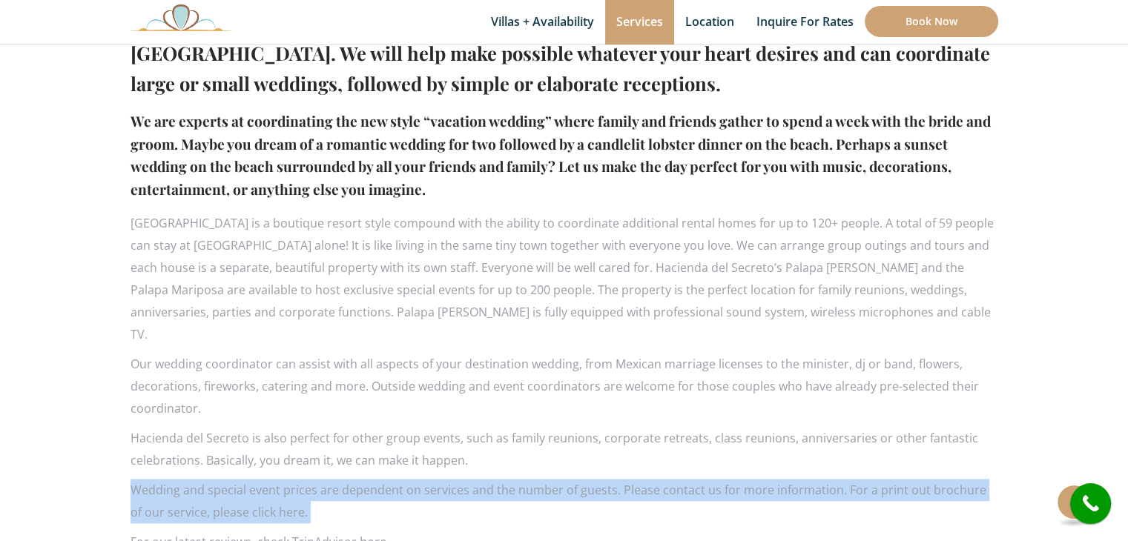
scroll to position [1022, 0]
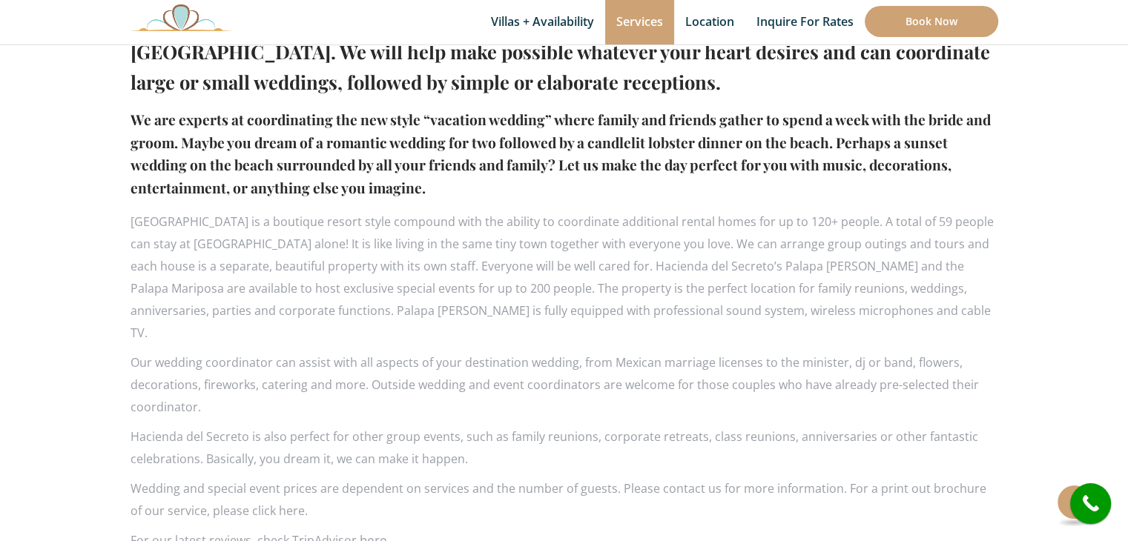
click at [418, 426] on p "Hacienda del Secreto is also perfect for other group events, such as family reu…" at bounding box center [565, 448] width 868 height 44
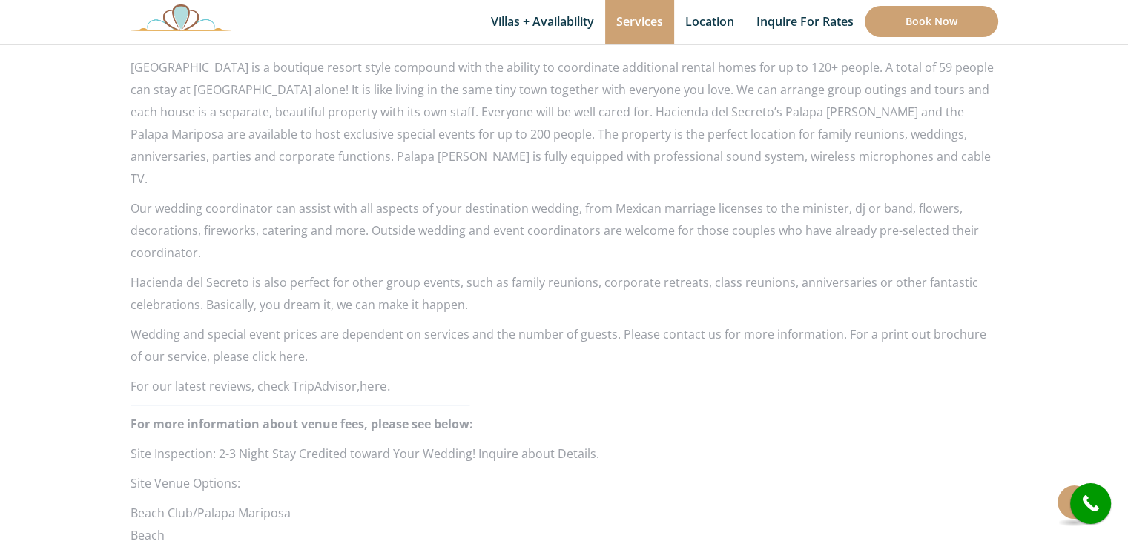
scroll to position [1177, 0]
click at [277, 334] on p "Wedding and special event prices are dependent on services and the number of gu…" at bounding box center [565, 345] width 868 height 44
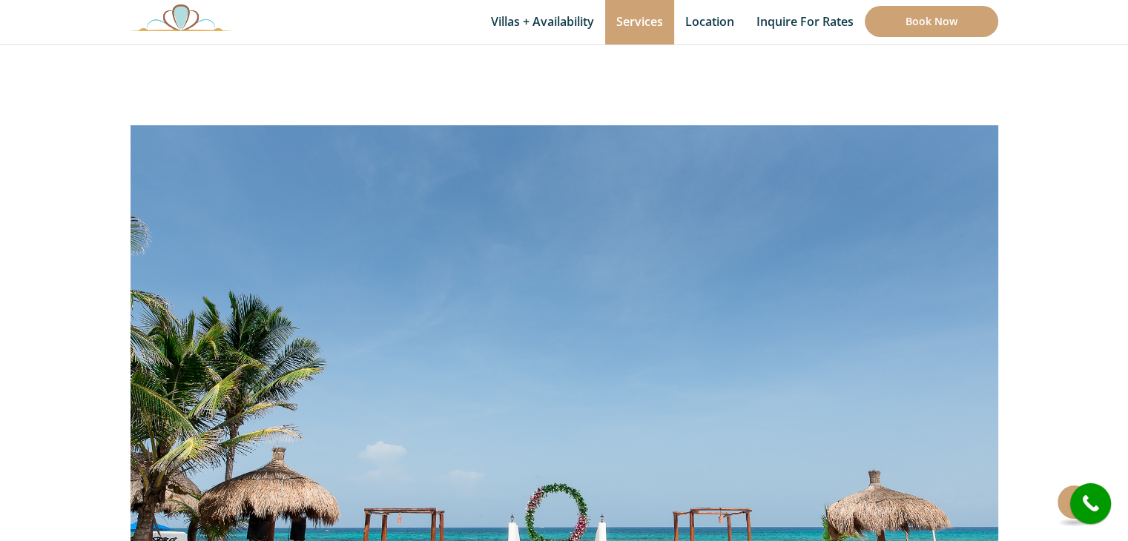
scroll to position [0, 0]
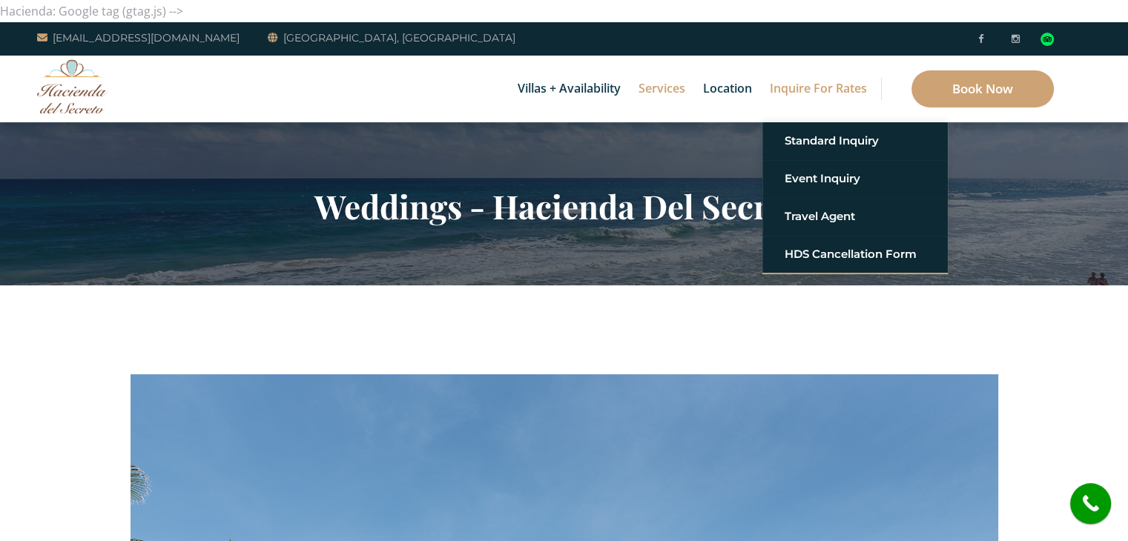
click at [792, 96] on link "Inquire for Rates" at bounding box center [818, 89] width 112 height 67
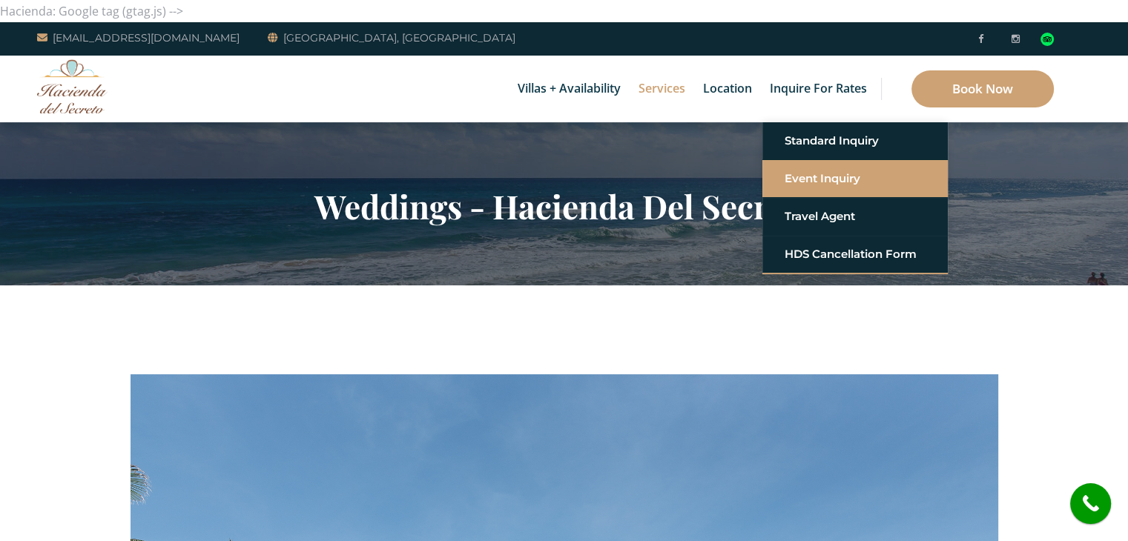
click at [807, 181] on link "Event Inquiry" at bounding box center [855, 178] width 141 height 27
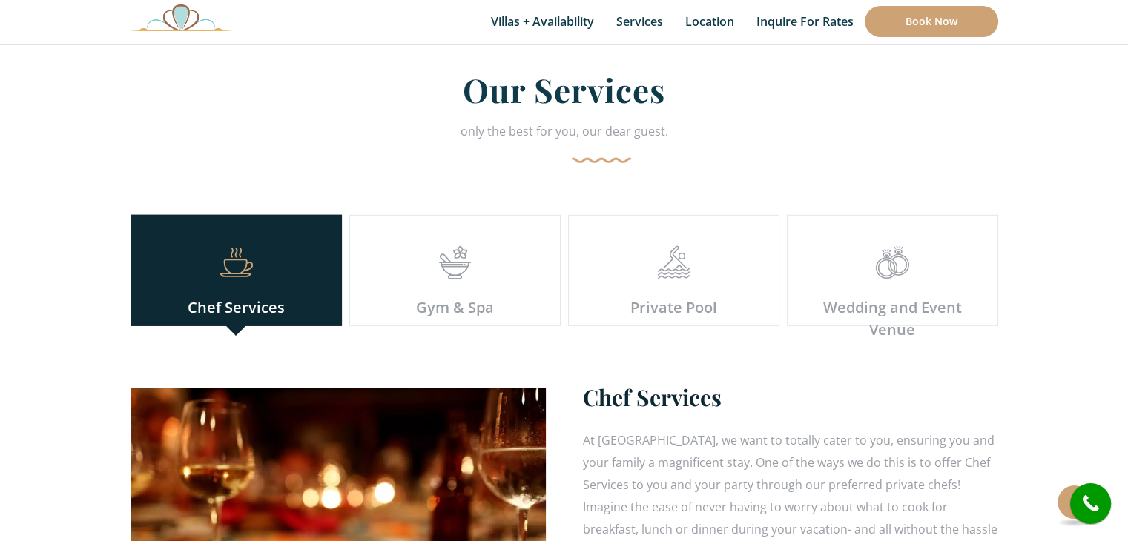
scroll to position [4017, 0]
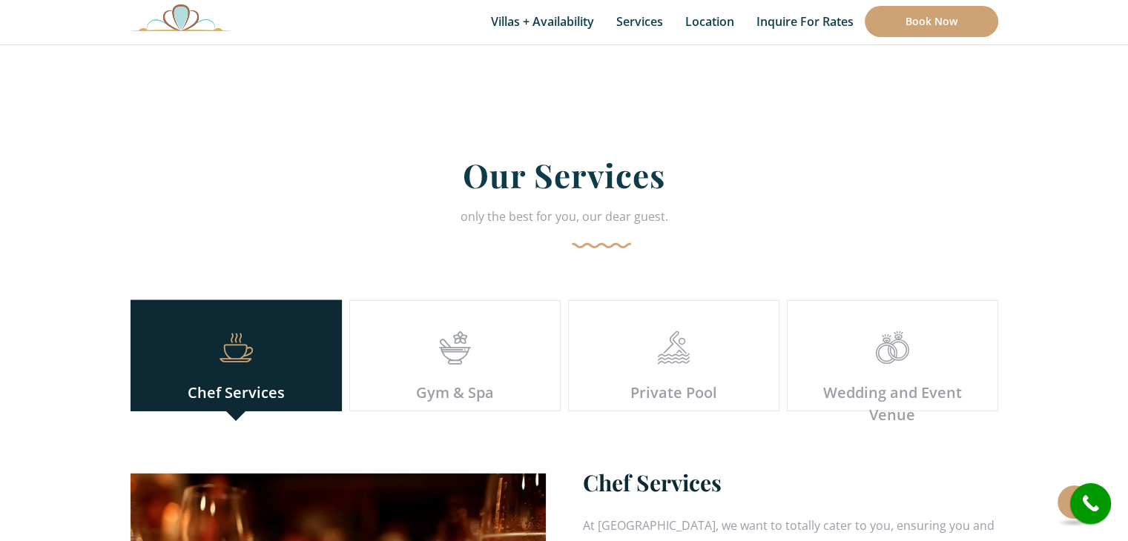
click at [911, 332] on div at bounding box center [893, 357] width 188 height 50
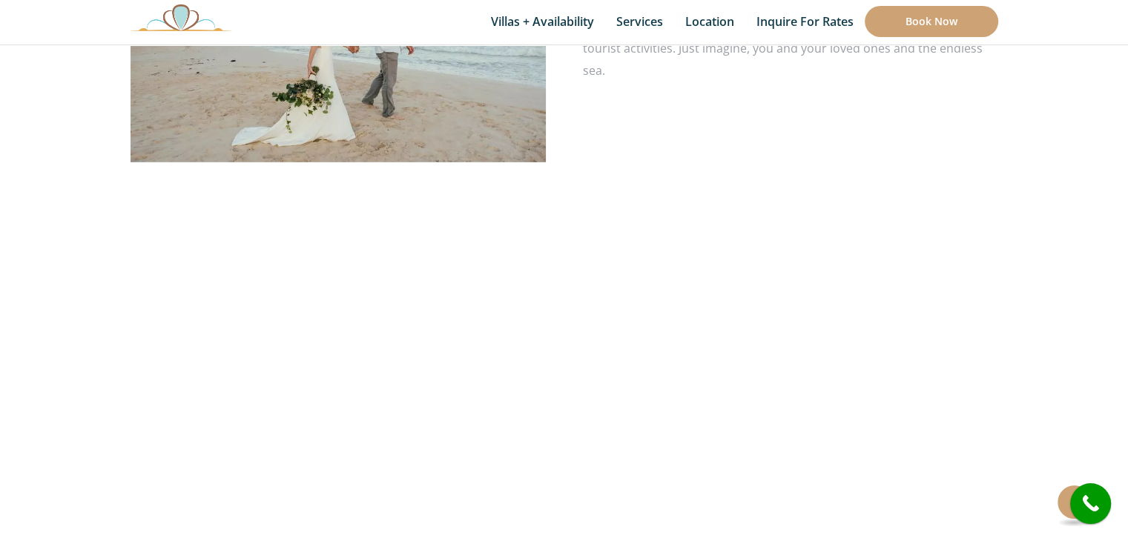
scroll to position [4607, 0]
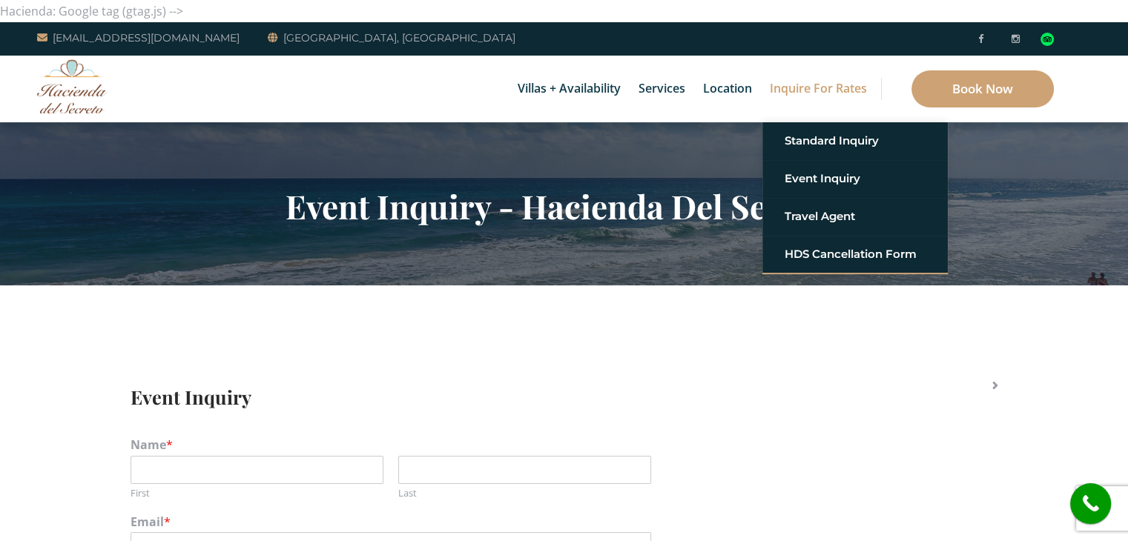
drag, startPoint x: 288, startPoint y: 116, endPoint x: 285, endPoint y: 108, distance: 9.4
click at [285, 108] on div "Villas + Availability 6 Bedrooms Casa del Secreto 5 Bedrooms [GEOGRAPHIC_DATA][…" at bounding box center [564, 89] width 1128 height 67
